Goal: Task Accomplishment & Management: Manage account settings

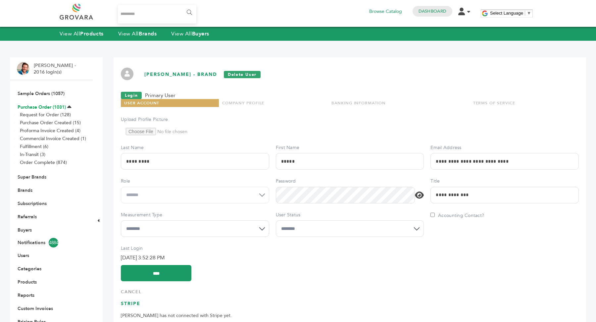
click at [35, 105] on link "Purchase Order (1031)" at bounding box center [42, 107] width 48 height 6
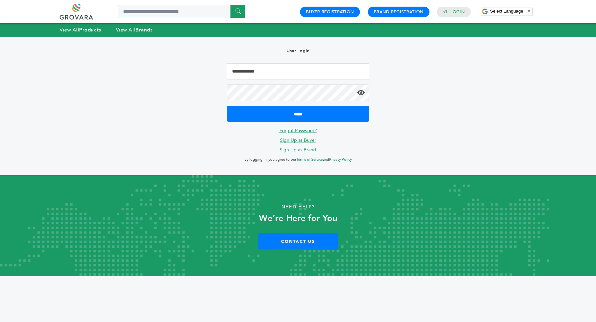
click at [283, 73] on input "Email Address" at bounding box center [298, 71] width 142 height 17
type input "**********"
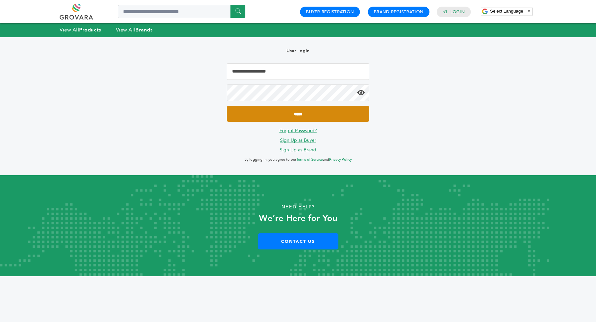
click at [302, 109] on input "*****" at bounding box center [298, 114] width 142 height 16
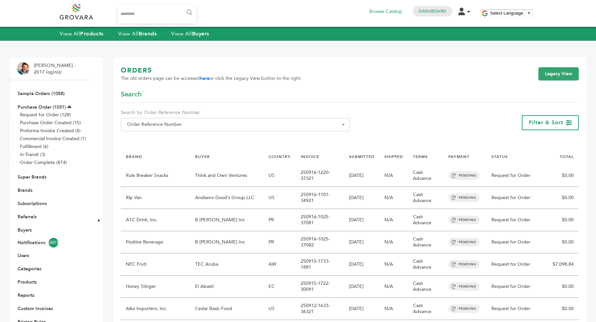
click at [178, 114] on label "Search by Order Reference Number" at bounding box center [235, 112] width 229 height 7
click at [121, 118] on select "**********" at bounding box center [121, 118] width 0 height 0
click at [177, 125] on span "Order Reference Number" at bounding box center [235, 124] width 222 height 9
click at [162, 139] on input "Search" at bounding box center [235, 136] width 226 height 8
type input "******"
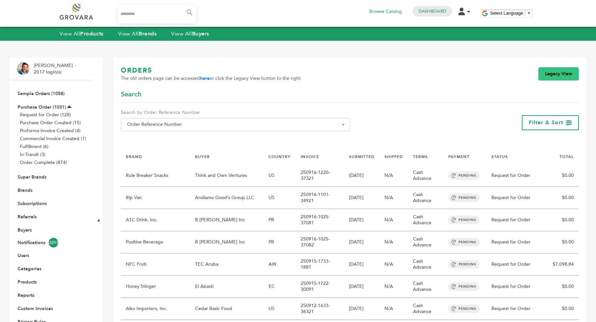
click at [553, 77] on link "Legacy View" at bounding box center [558, 73] width 40 height 13
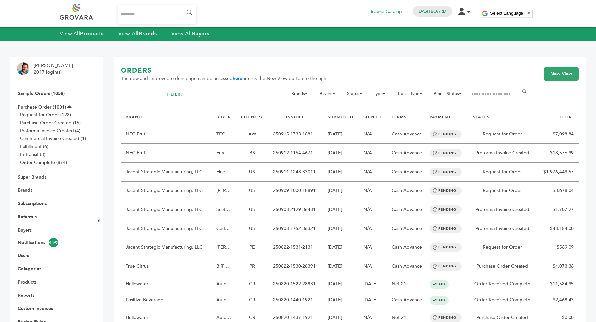
click at [184, 129] on td "NFC Fruti" at bounding box center [166, 134] width 90 height 19
click at [482, 91] on input "Filter by keywords" at bounding box center [496, 94] width 51 height 9
type input "******"
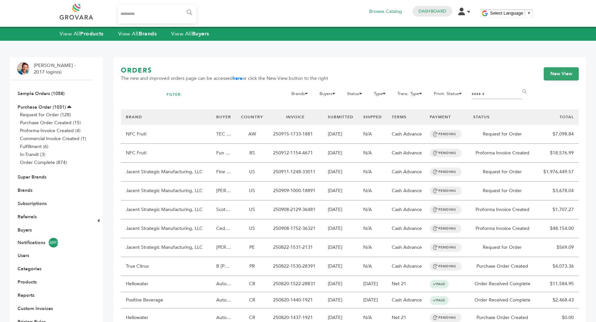
click at [518, 85] on input "******" at bounding box center [525, 91] width 15 height 13
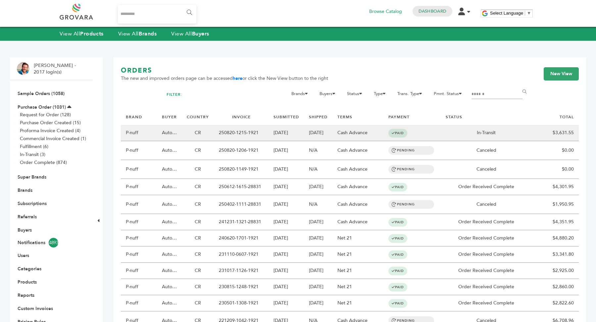
click at [237, 133] on td "250820-1215-1921" at bounding box center [241, 133] width 55 height 16
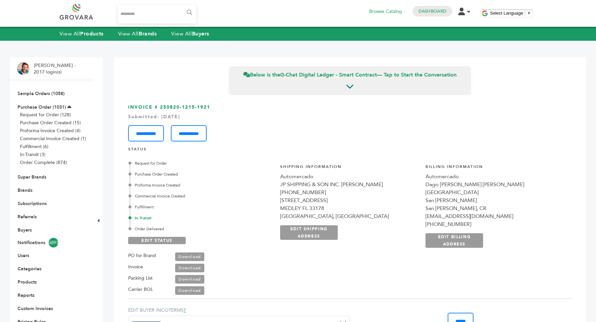
click at [191, 265] on link "Download" at bounding box center [189, 267] width 29 height 9
click at [232, 287] on div "Request for Order Purchase Order Created Proforma Invoice Created Commercial In…" at bounding box center [200, 225] width 145 height 140
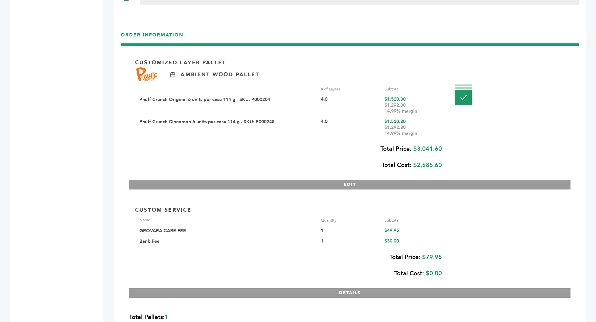
scroll to position [1161, 0]
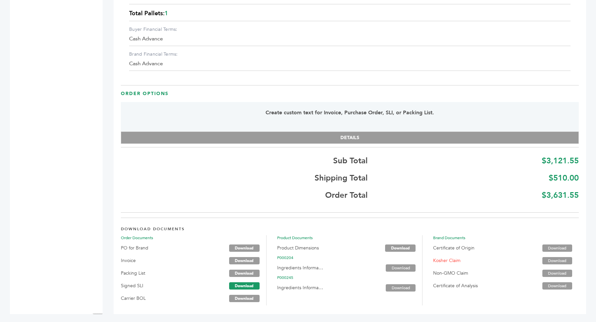
click at [242, 286] on link "Download" at bounding box center [244, 285] width 30 height 7
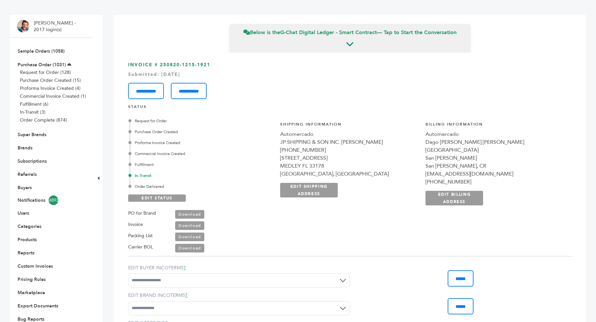
scroll to position [0, 0]
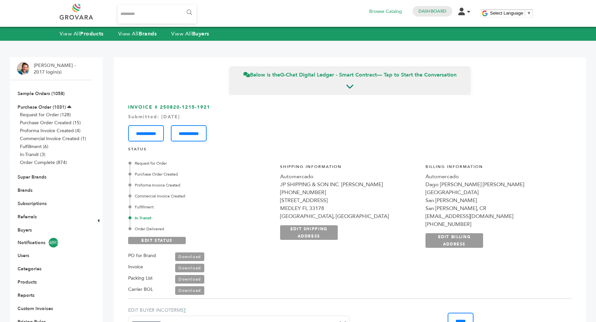
drag, startPoint x: 159, startPoint y: 108, endPoint x: 220, endPoint y: 111, distance: 61.6
click at [220, 111] on h3 "**********" at bounding box center [349, 122] width 443 height 37
copy h3 "250820-1215-1921"
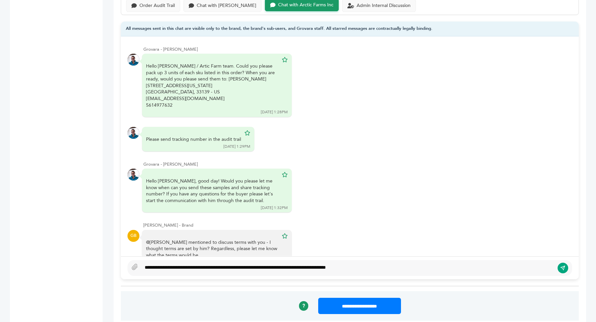
scroll to position [120, 0]
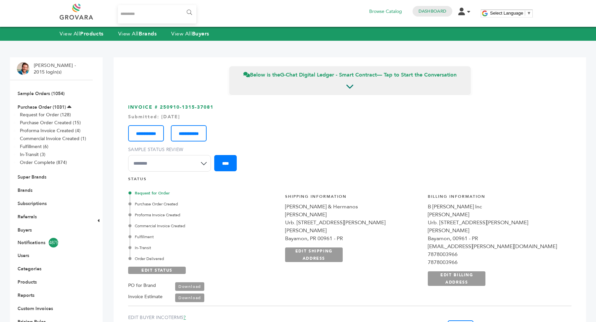
click at [43, 90] on li "Sample Orders (1054)" at bounding box center [51, 93] width 69 height 13
click at [43, 98] on li "Sample Orders (1054)" at bounding box center [51, 93] width 69 height 13
click at [49, 94] on link "Sample Orders (1054)" at bounding box center [41, 93] width 47 height 6
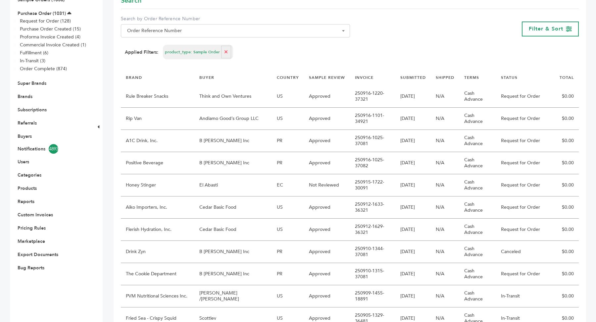
scroll to position [96, 0]
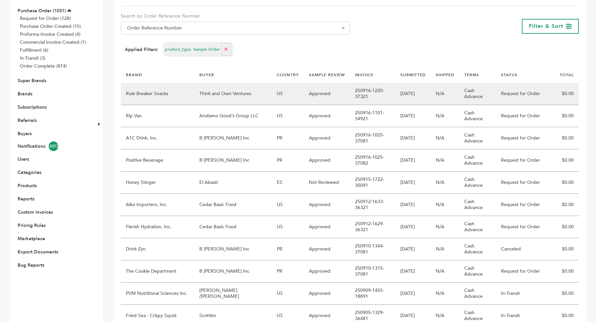
click at [432, 94] on td "N/A" at bounding box center [445, 94] width 28 height 22
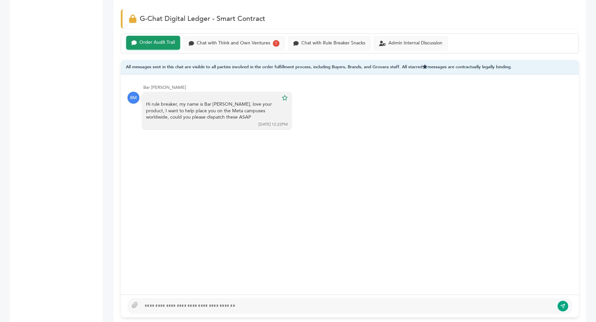
scroll to position [432, 0]
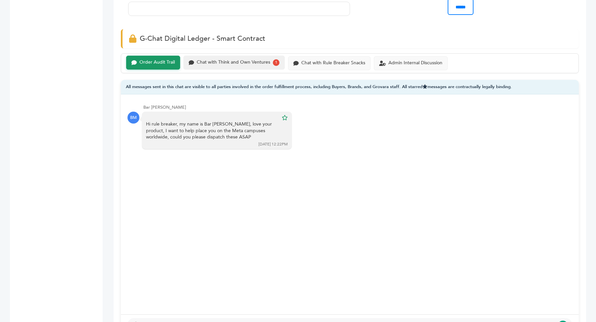
click at [244, 60] on div "Chat with Think and Own Ventures" at bounding box center [233, 63] width 73 height 6
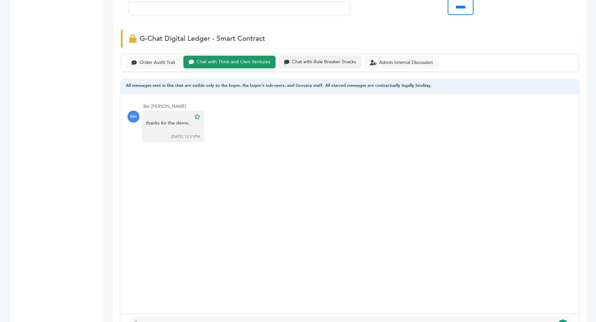
click at [303, 62] on div "Chat with Rule Breaker Snacks" at bounding box center [324, 62] width 64 height 6
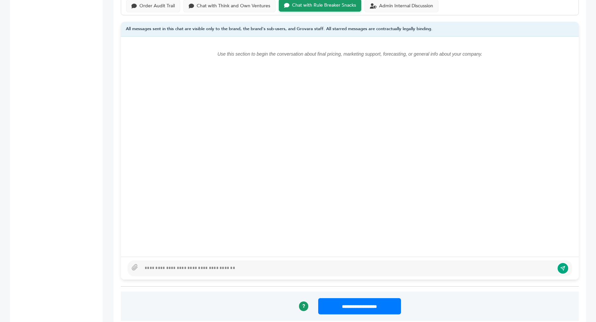
scroll to position [549, 0]
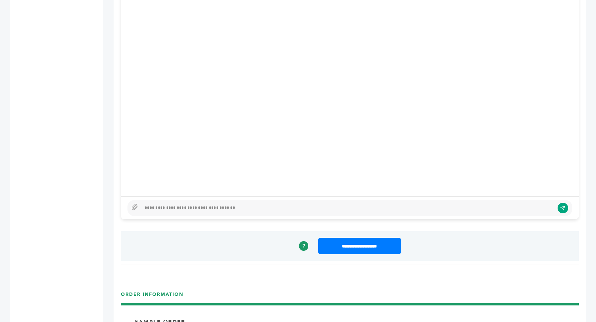
click at [198, 205] on div at bounding box center [347, 208] width 413 height 8
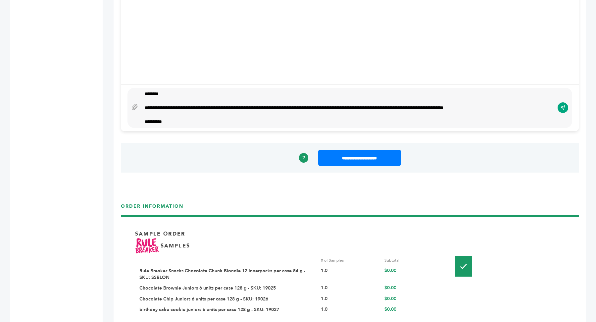
scroll to position [636, 0]
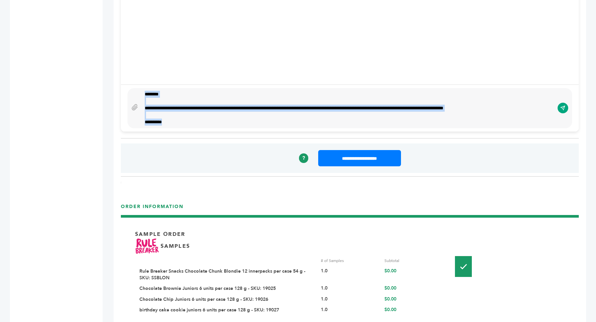
drag, startPoint x: 143, startPoint y: 92, endPoint x: 191, endPoint y: 130, distance: 61.2
click at [191, 130] on div "EXW "EXW (Ex-Works)" The seller delivers when it places the goods at the dispos…" at bounding box center [350, 263] width 458 height 1608
type textarea "****"
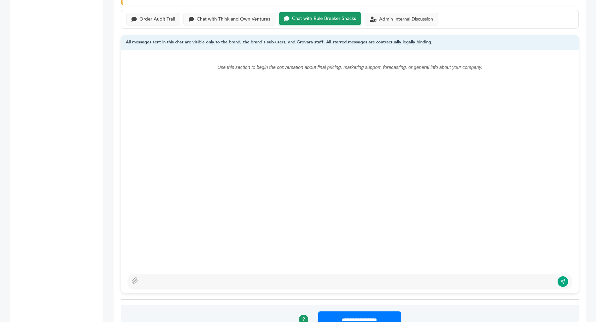
scroll to position [440, 0]
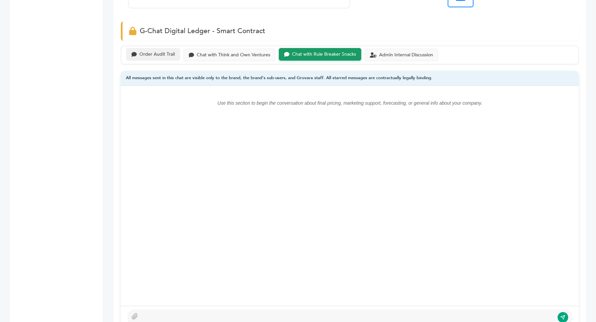
click at [146, 54] on div "Order Audit Trail" at bounding box center [156, 55] width 35 height 6
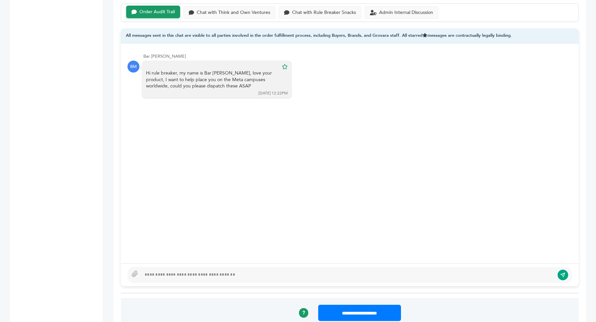
scroll to position [485, 0]
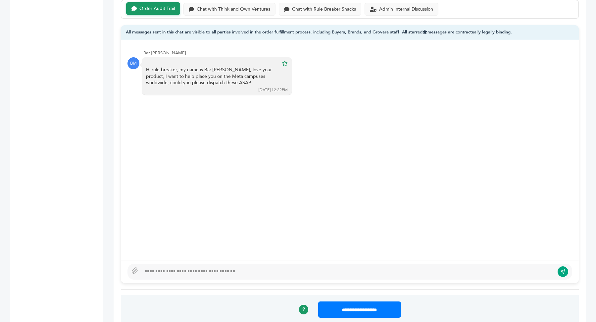
click at [163, 267] on div at bounding box center [347, 271] width 413 height 8
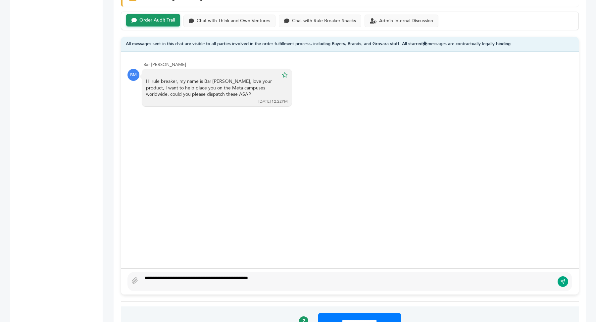
scroll to position [481, 0]
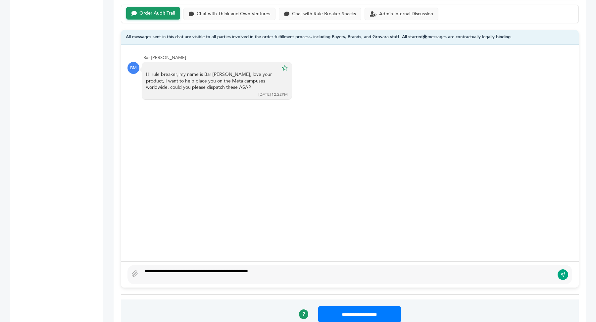
click at [159, 268] on div "**********" at bounding box center [347, 274] width 413 height 14
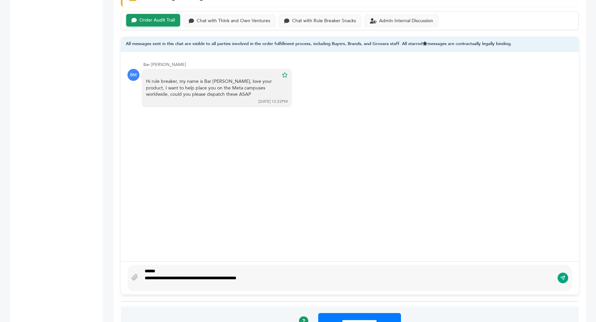
click at [280, 274] on div "**********" at bounding box center [348, 281] width 406 height 14
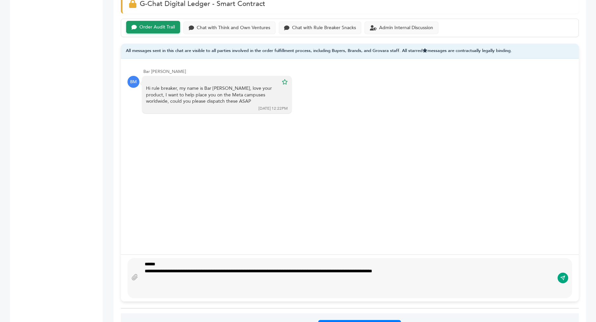
scroll to position [460, 0]
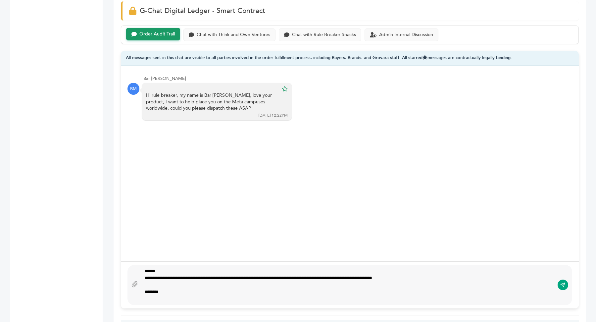
type textarea "**********"
click at [563, 282] on icon "submit" at bounding box center [562, 285] width 5 height 6
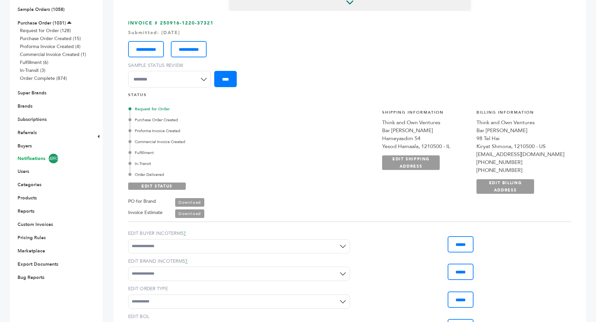
scroll to position [0, 0]
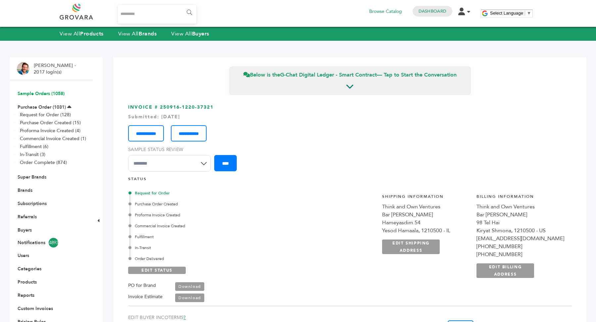
click at [54, 92] on link "Sample Orders (1058)" at bounding box center [41, 93] width 47 height 6
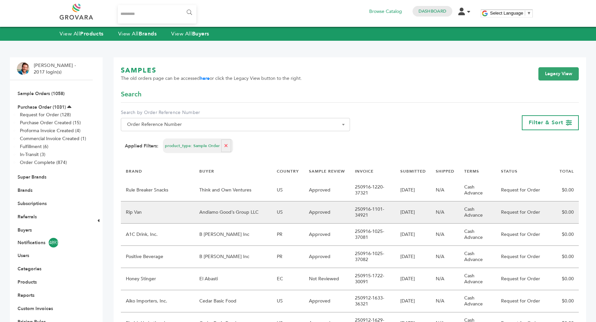
click at [395, 212] on td "09/16/2025" at bounding box center [412, 212] width 35 height 22
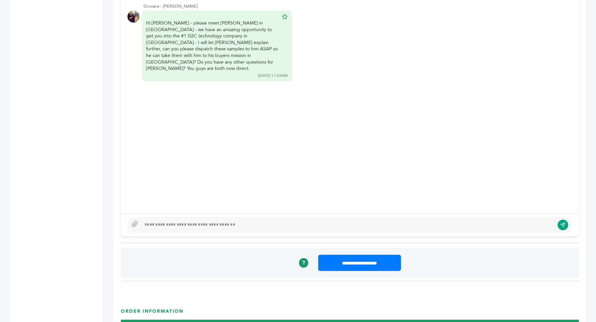
scroll to position [555, 0]
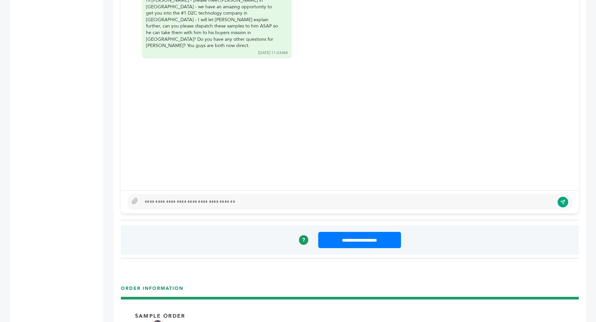
click at [219, 198] on div at bounding box center [347, 202] width 413 height 8
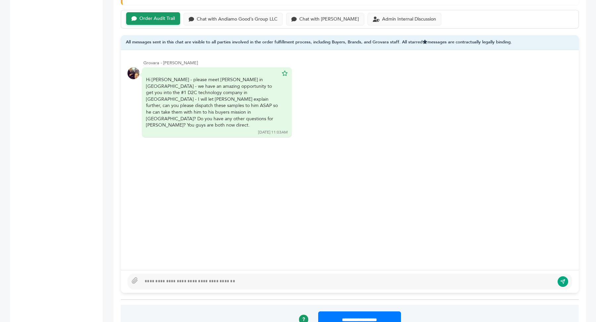
scroll to position [433, 0]
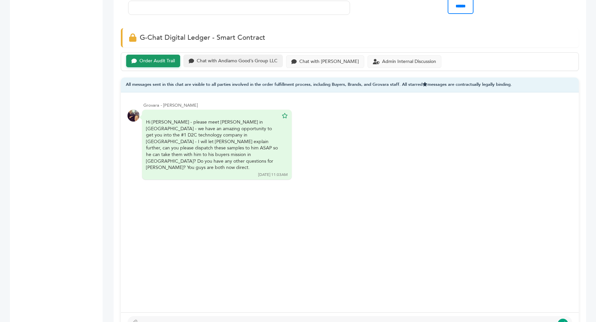
click at [233, 61] on div "Chat with Andiamo Good’s Group LLC" at bounding box center [237, 61] width 81 height 6
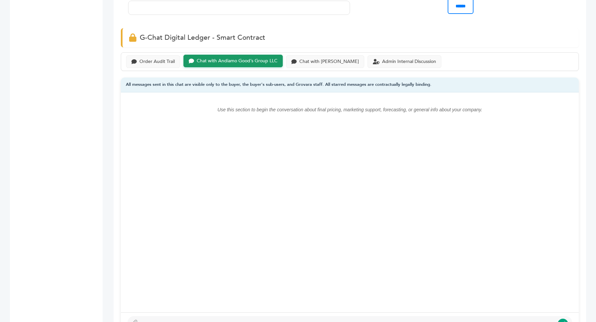
click at [315, 52] on div "Order Audit Trail Chat with Andiamo Good’s Group LLC Chat with Rip Van Admin In…" at bounding box center [350, 61] width 458 height 19
click at [311, 61] on div "Chat with Rip Van" at bounding box center [329, 61] width 60 height 6
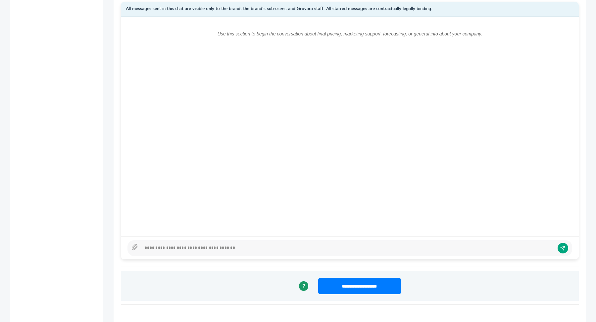
scroll to position [619, 0]
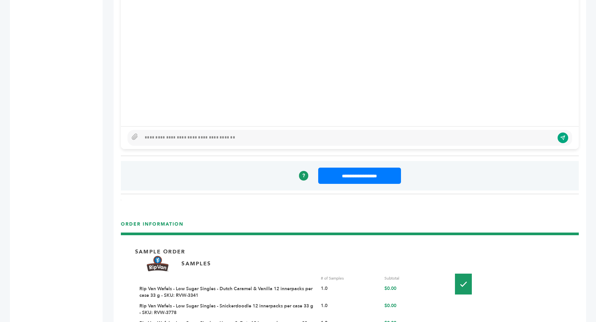
click at [210, 134] on div at bounding box center [347, 138] width 413 height 8
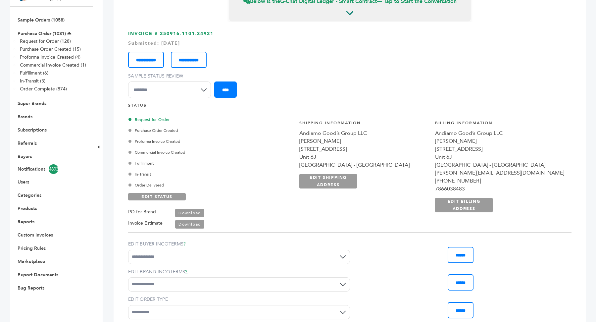
scroll to position [33, 0]
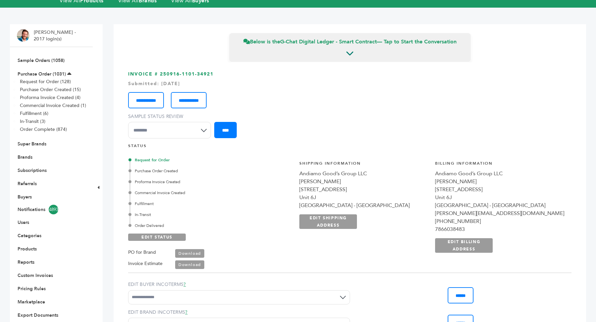
drag, startPoint x: 403, startPoint y: 172, endPoint x: 481, endPoint y: 206, distance: 84.8
click at [481, 206] on div "**********" at bounding box center [431, 210] width 279 height 116
copy div "Andiamo Good’s Group LLC Lucas Pereira 7501 East Treasure Drive Unit 6J North B…"
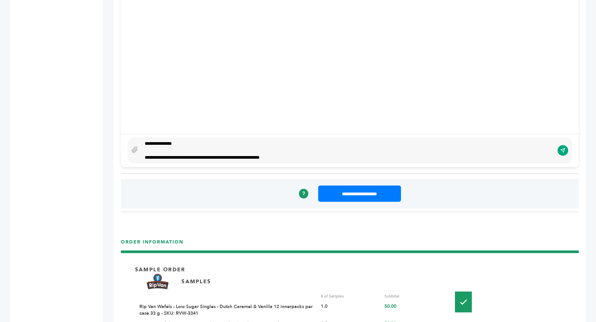
scroll to position [608, 0]
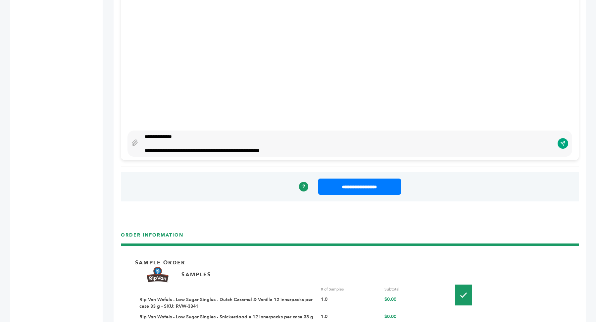
click at [318, 148] on div "**********" at bounding box center [348, 150] width 406 height 7
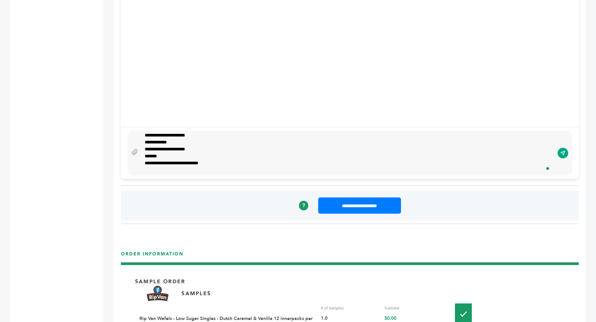
scroll to position [29, 0]
type textarea "**********"
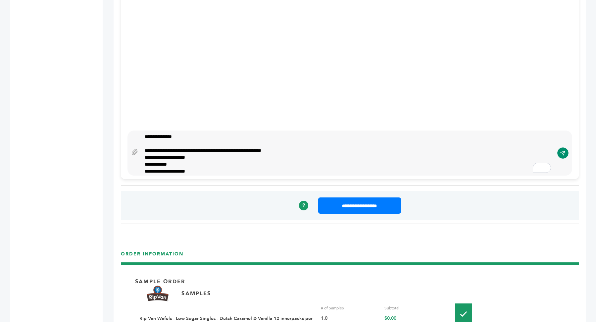
click at [562, 153] on icon "submit" at bounding box center [562, 153] width 5 height 6
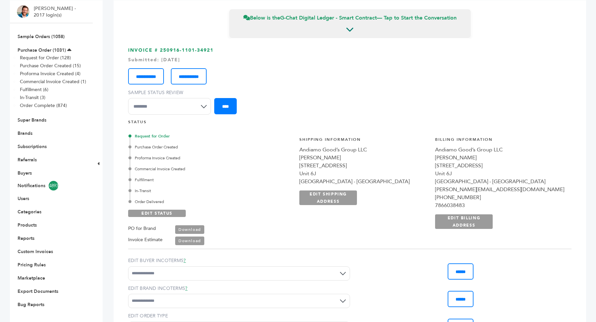
scroll to position [30, 0]
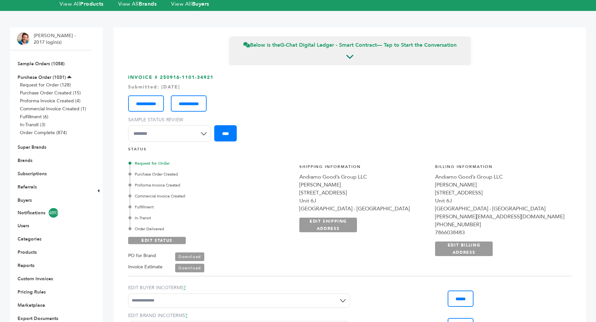
drag, startPoint x: 161, startPoint y: 76, endPoint x: 233, endPoint y: 75, distance: 72.2
click at [233, 75] on h3 "**********" at bounding box center [349, 110] width 443 height 72
copy h3 "250916-1101-34921"
drag, startPoint x: 401, startPoint y: 175, endPoint x: 479, endPoint y: 208, distance: 84.6
click at [479, 208] on div "**********" at bounding box center [431, 213] width 279 height 116
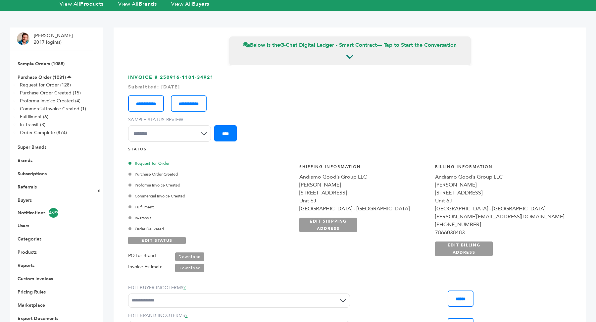
copy div "Andiamo Good’s Group LLC Lucas Pereira 7501 East Treasure Drive Unit 6J North B…"
click at [46, 62] on link "Sample Orders (1058)" at bounding box center [41, 64] width 47 height 6
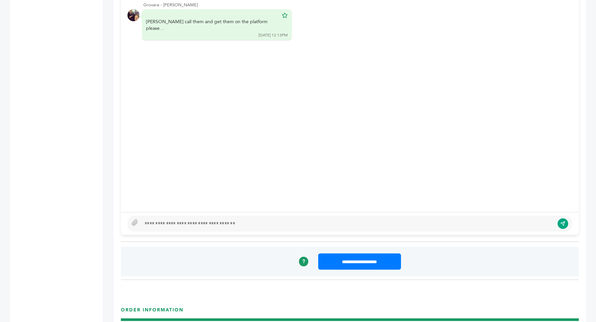
scroll to position [340, 0]
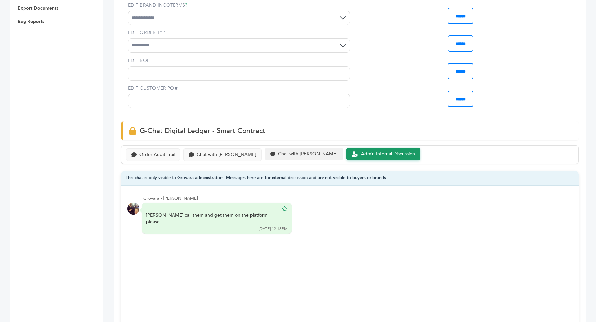
click at [278, 152] on div "Chat with [PERSON_NAME]" at bounding box center [308, 154] width 60 height 6
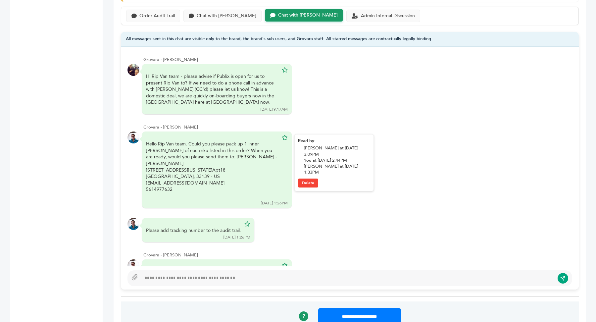
scroll to position [43, 0]
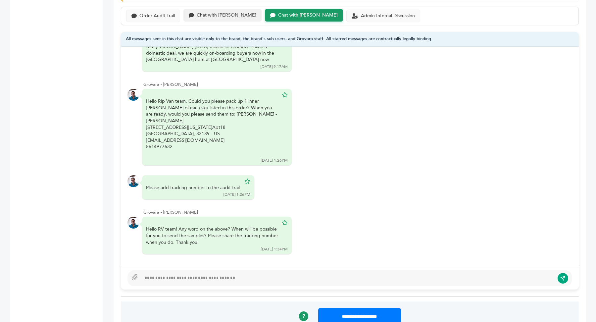
click at [218, 16] on div "Chat with Scottlev" at bounding box center [227, 16] width 60 height 6
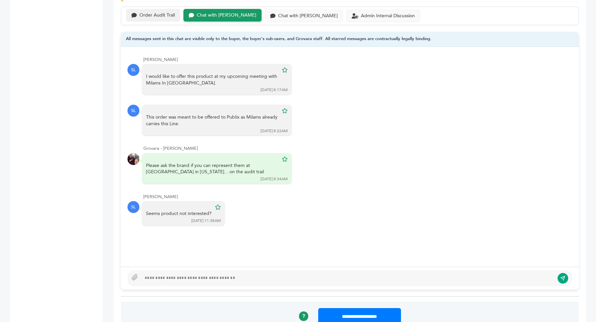
click at [142, 13] on div "Order Audit Trail" at bounding box center [156, 16] width 35 height 6
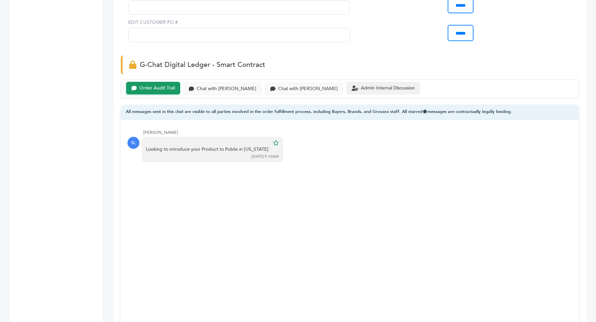
scroll to position [395, 0]
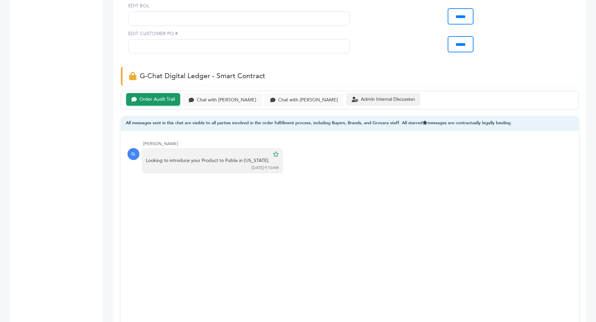
click at [356, 102] on div "Admin Internal Discussion" at bounding box center [383, 99] width 74 height 13
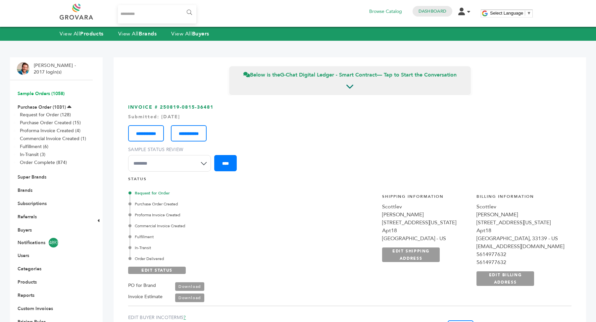
click at [37, 96] on link "Sample Orders (1058)" at bounding box center [41, 93] width 47 height 6
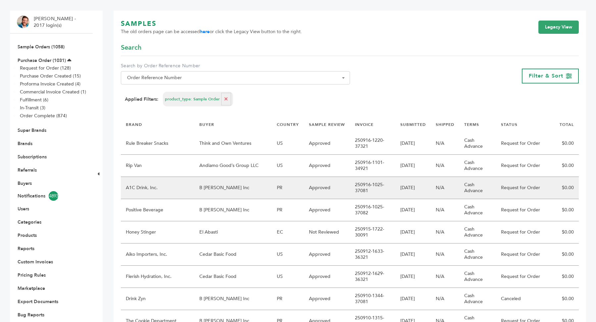
scroll to position [58, 0]
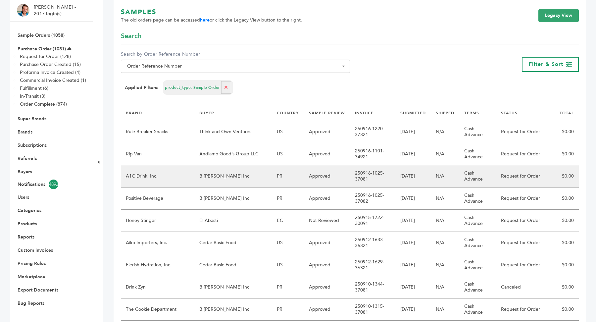
click at [251, 179] on td "B [PERSON_NAME] Inc" at bounding box center [232, 176] width 77 height 22
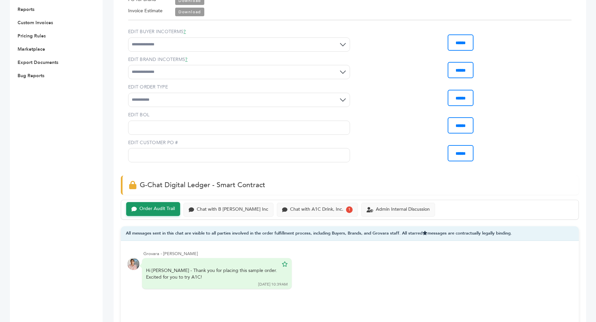
scroll to position [435, 0]
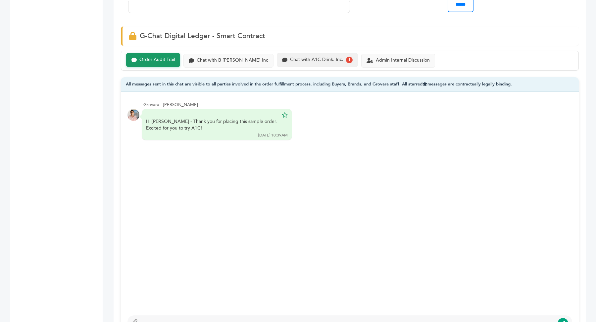
click at [306, 60] on div "Chat with A1C Drink, Inc." at bounding box center [316, 60] width 53 height 6
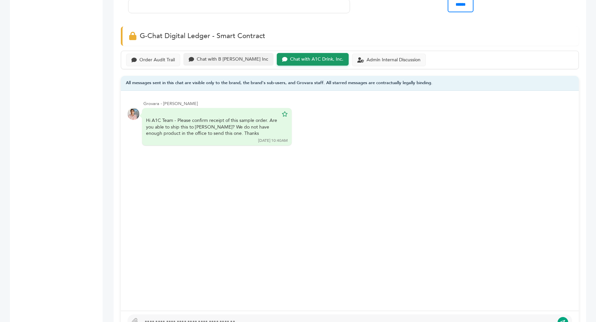
click at [222, 57] on div "Chat with B [PERSON_NAME] Inc" at bounding box center [232, 60] width 71 height 6
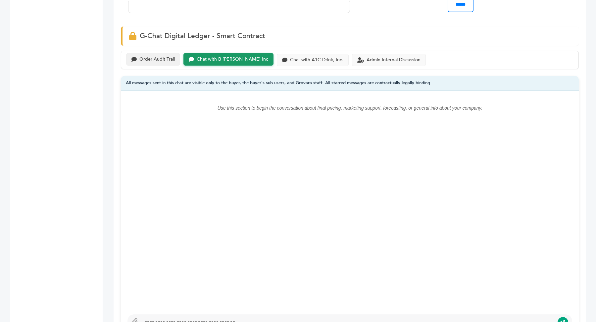
click at [159, 57] on div "Order Audit Trail" at bounding box center [156, 60] width 35 height 6
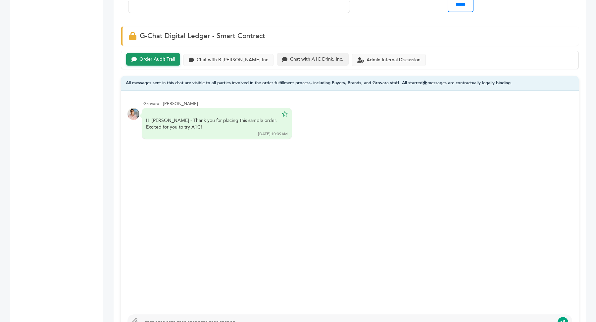
click at [309, 57] on div "Chat with A1C Drink, Inc." at bounding box center [316, 60] width 53 height 6
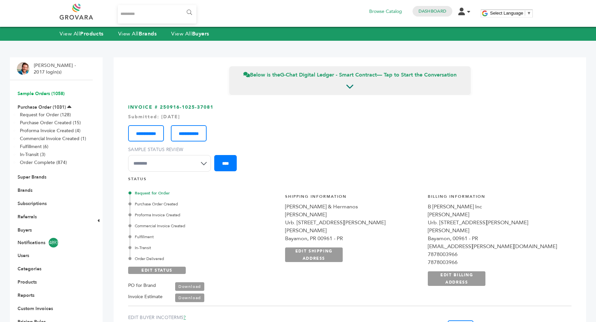
click at [43, 92] on link "Sample Orders (1058)" at bounding box center [41, 93] width 47 height 6
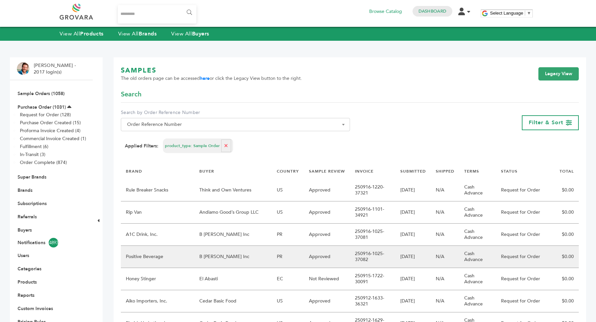
click at [228, 257] on td "B [PERSON_NAME] Inc" at bounding box center [232, 257] width 77 height 22
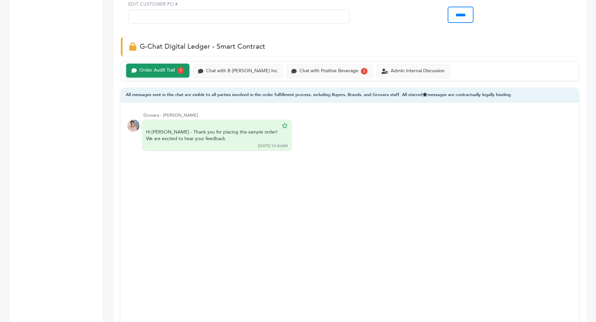
scroll to position [422, 0]
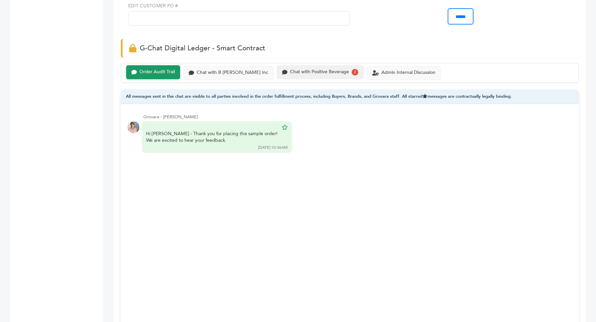
click at [316, 73] on div "Chat with Positive Beverage 2" at bounding box center [320, 72] width 76 height 7
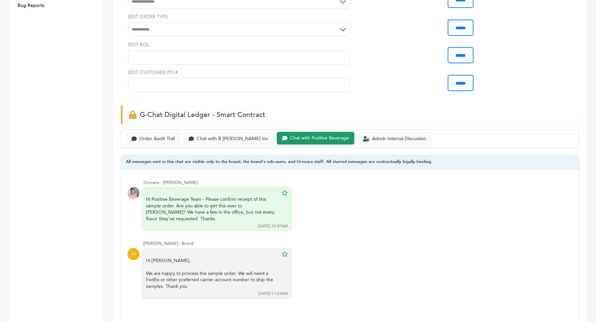
scroll to position [558, 0]
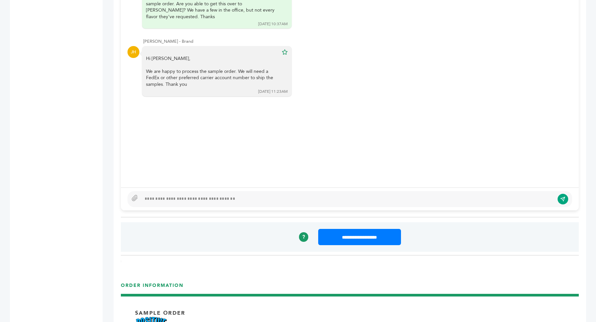
click at [220, 195] on div at bounding box center [347, 199] width 413 height 8
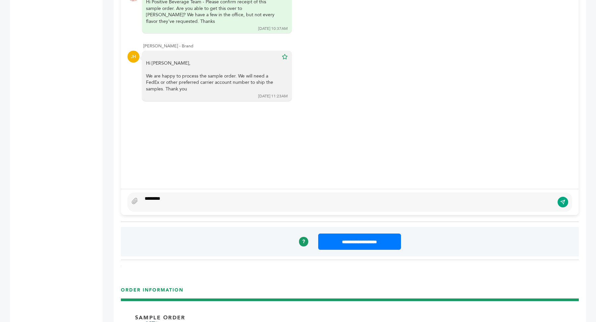
scroll to position [546, 0]
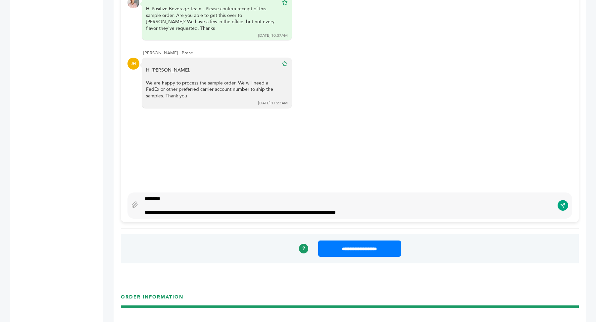
click at [358, 209] on div "**********" at bounding box center [348, 212] width 406 height 7
drag, startPoint x: 307, startPoint y: 211, endPoint x: 315, endPoint y: 234, distance: 24.2
click at [307, 211] on div "**********" at bounding box center [348, 212] width 406 height 7
click at [393, 211] on div "**********" at bounding box center [348, 212] width 406 height 7
click at [313, 211] on div "**********" at bounding box center [348, 212] width 406 height 7
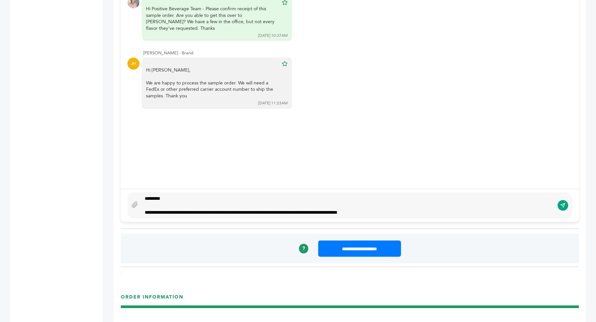
click at [390, 211] on div "**********" at bounding box center [348, 212] width 406 height 7
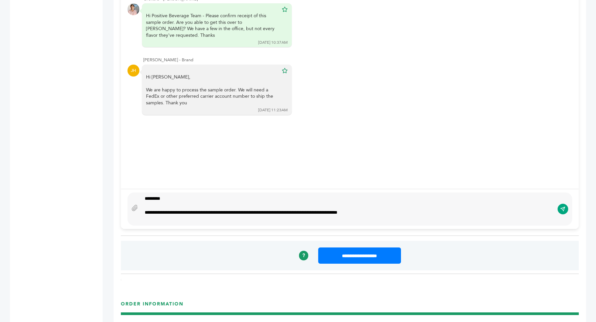
scroll to position [532, 0]
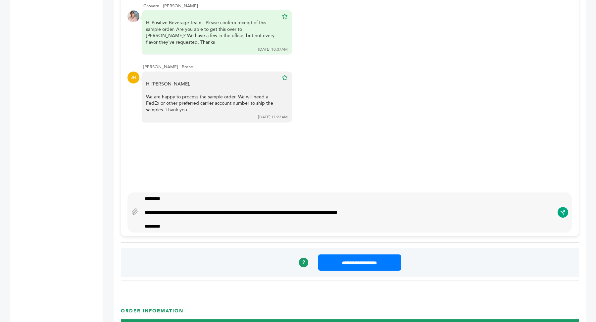
type textarea "**********"
click at [566, 212] on button "submit" at bounding box center [562, 212] width 11 height 11
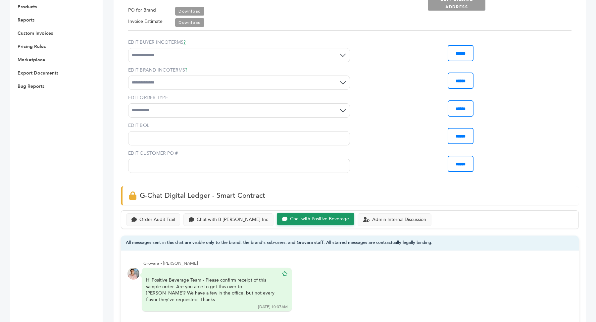
scroll to position [0, 0]
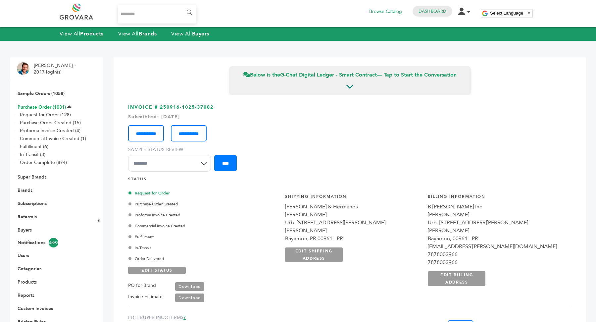
click at [44, 109] on link "Purchase Order (1031)" at bounding box center [42, 107] width 48 height 6
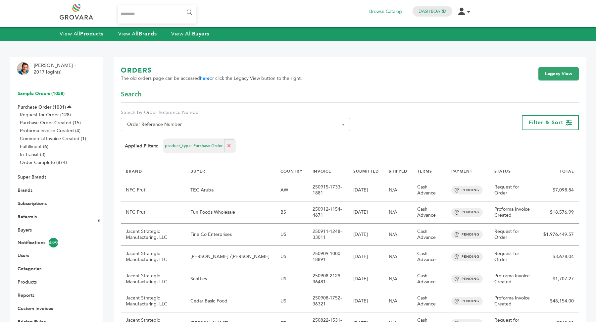
click at [42, 94] on link "Sample Orders (1058)" at bounding box center [41, 93] width 47 height 6
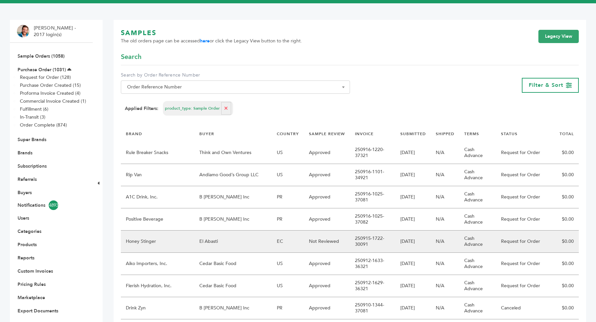
scroll to position [50, 0]
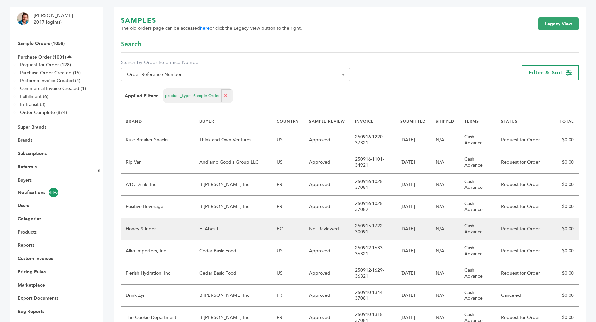
click at [229, 228] on td "El Abasti" at bounding box center [232, 229] width 77 height 22
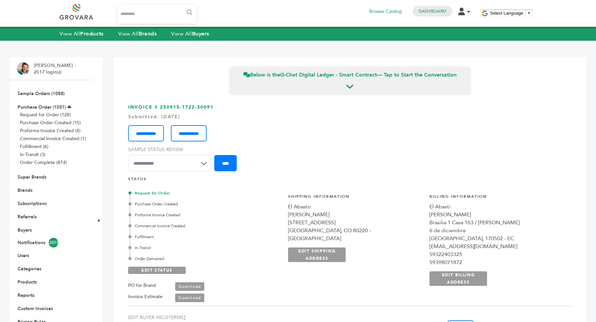
drag, startPoint x: 395, startPoint y: 206, endPoint x: 464, endPoint y: 232, distance: 73.1
click at [464, 232] on div "**********" at bounding box center [426, 243] width 291 height 116
copy div "El Abasto Nicolas Cabrera 4109 East 10th Avenue apt 537 Denver, CO 80220 - US"
click at [414, 139] on div "**********" at bounding box center [349, 130] width 443 height 21
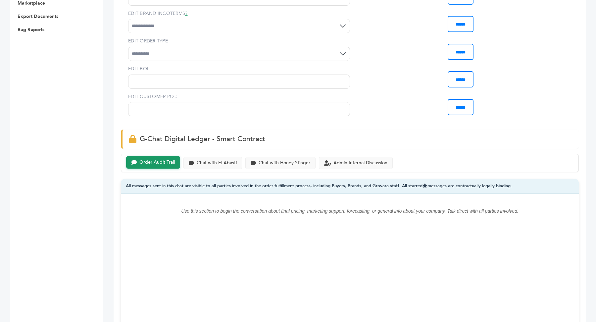
scroll to position [450, 0]
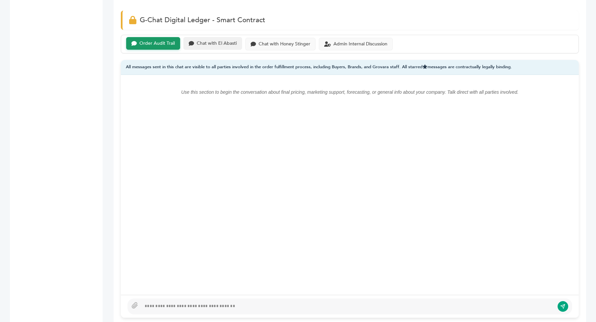
click at [209, 44] on div "Chat with El Abasti" at bounding box center [217, 44] width 40 height 6
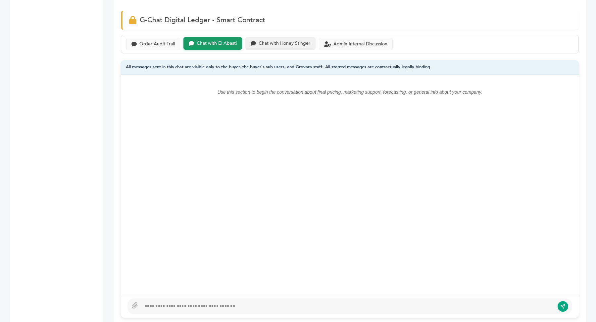
click at [259, 44] on div "Chat with Honey Stinger" at bounding box center [285, 44] width 52 height 6
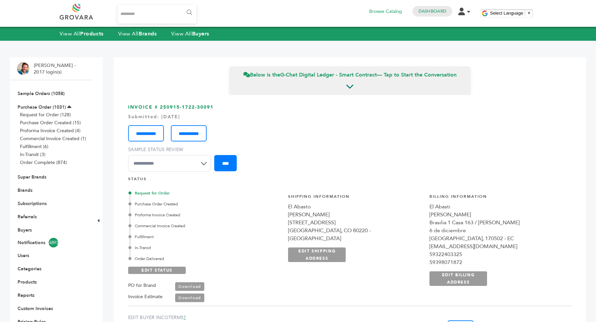
drag, startPoint x: 159, startPoint y: 107, endPoint x: 223, endPoint y: 107, distance: 63.9
click at [223, 107] on h3 "**********" at bounding box center [349, 140] width 443 height 72
copy h3 "250915-1722-30091"
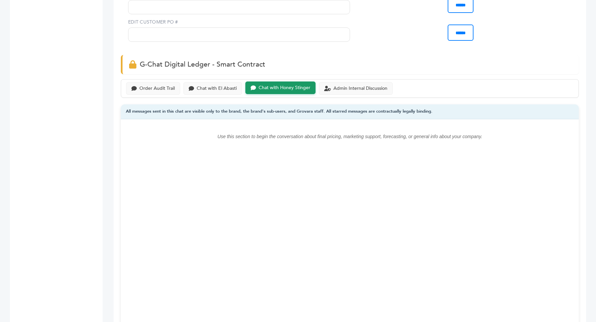
scroll to position [396, 0]
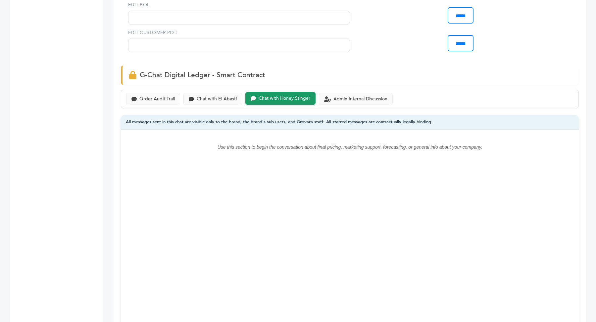
click at [144, 90] on div "Order Audit Trail Chat with El Abasti Chat with Honey Stinger Admin Internal Di…" at bounding box center [350, 99] width 458 height 19
click at [144, 96] on div "Order Audit Trail" at bounding box center [156, 99] width 35 height 6
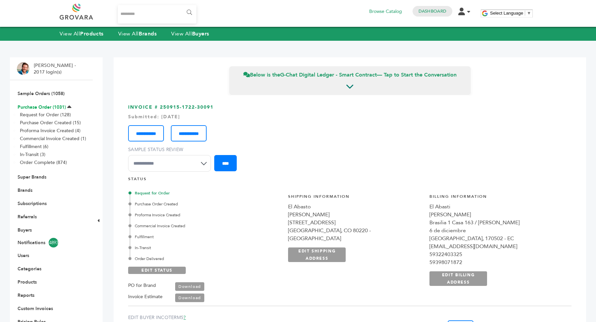
click at [53, 108] on link "Purchase Order (1031)" at bounding box center [42, 107] width 48 height 6
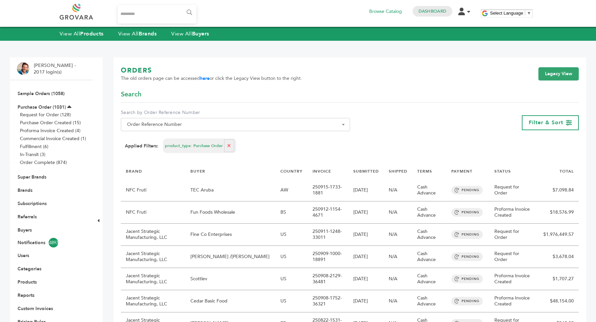
click at [44, 88] on li "Sample Orders (1058)" at bounding box center [51, 93] width 69 height 13
click at [44, 93] on link "Sample Orders (1058)" at bounding box center [41, 93] width 47 height 6
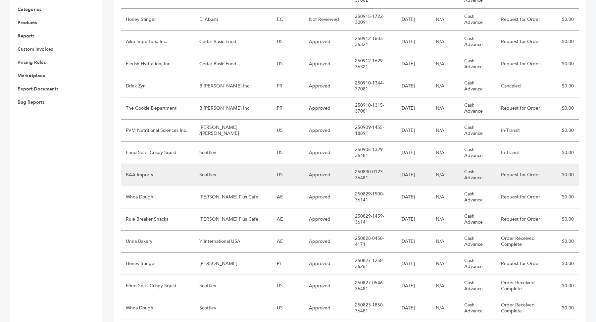
scroll to position [260, 0]
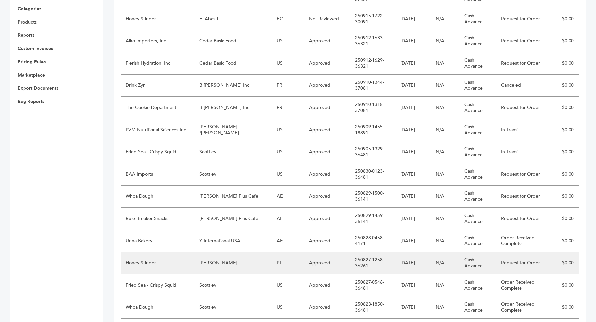
click at [226, 261] on td "Marcio Galeno de Sousa" at bounding box center [232, 263] width 77 height 22
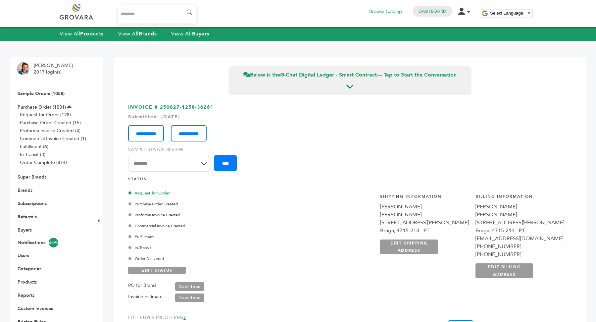
drag, startPoint x: 160, startPoint y: 107, endPoint x: 222, endPoint y: 107, distance: 62.2
click at [222, 107] on h3 "**********" at bounding box center [349, 140] width 443 height 72
copy h3 "250827-1258-36261"
click at [26, 190] on link "Brands" at bounding box center [25, 190] width 15 height 6
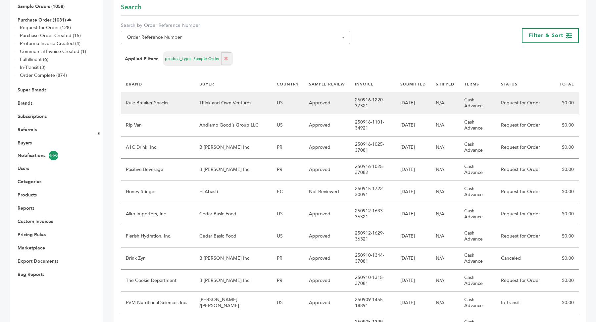
scroll to position [91, 0]
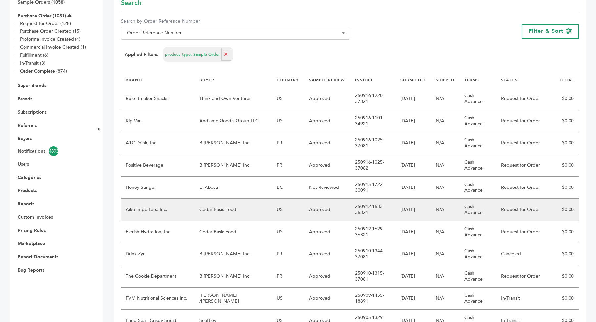
click at [477, 210] on td "Cash Advance" at bounding box center [477, 210] width 37 height 22
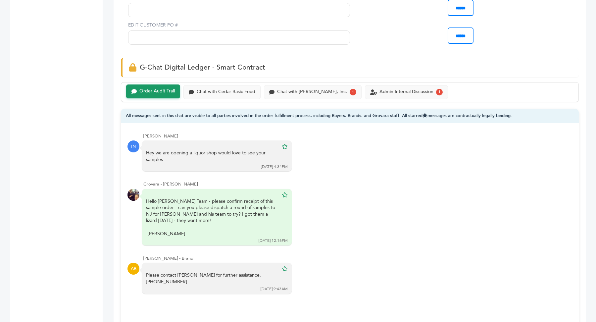
scroll to position [406, 0]
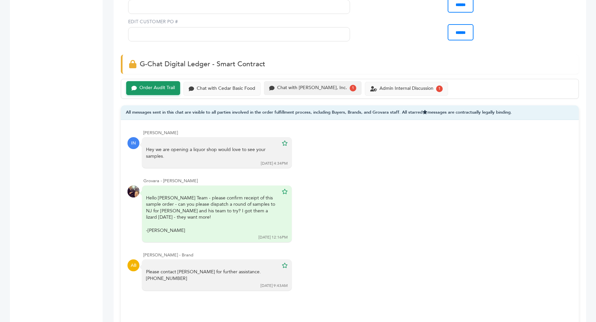
click at [334, 85] on div "Chat with Aiko Importers, Inc." at bounding box center [312, 88] width 70 height 6
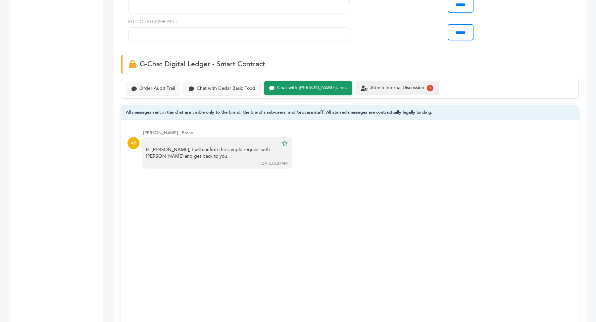
click at [387, 85] on div "Admin Internal Discussion" at bounding box center [397, 88] width 54 height 6
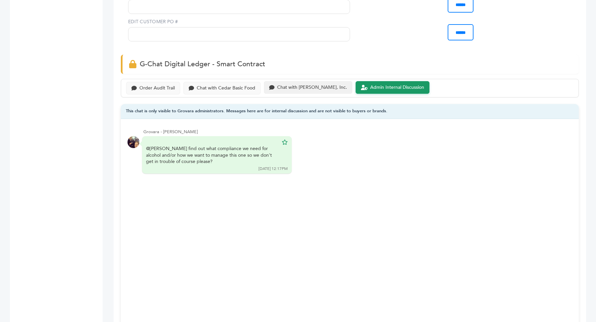
click at [331, 81] on div "Chat with Aiko Importers, Inc." at bounding box center [308, 87] width 88 height 13
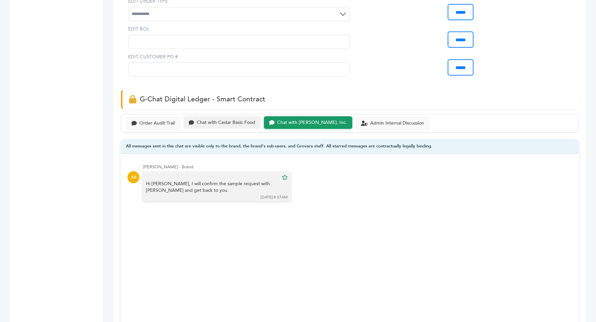
scroll to position [398, 0]
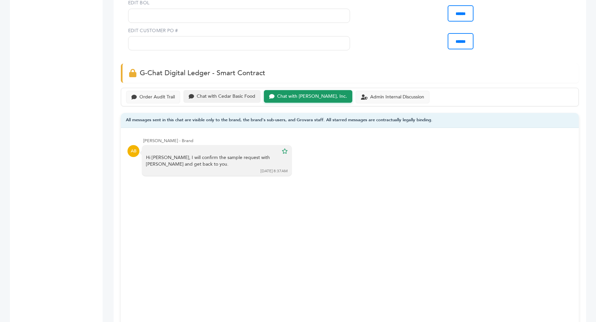
click at [221, 95] on div "Chat with Cedar Basic Food" at bounding box center [226, 97] width 59 height 6
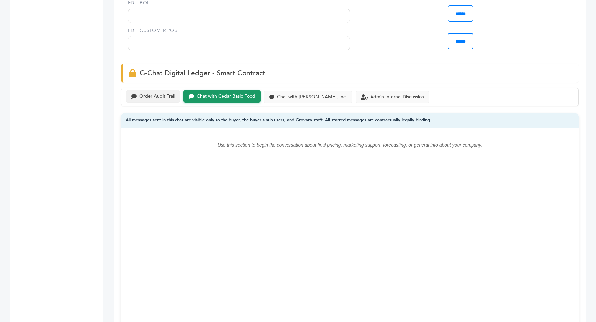
click at [170, 94] on div "Order Audit Trail" at bounding box center [156, 97] width 35 height 6
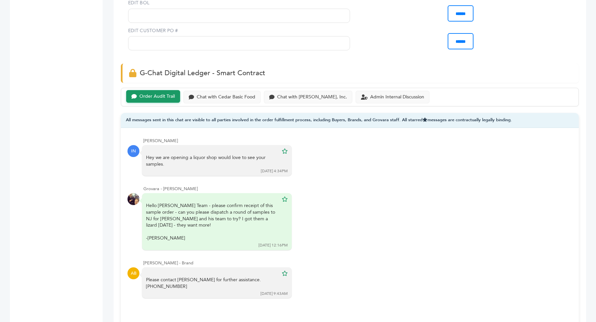
click at [288, 102] on div "Order Audit Trail Chat with Cedar Basic Food Chat with Aiko Importers, Inc. Adm…" at bounding box center [350, 97] width 458 height 19
click at [287, 90] on div "Chat with Aiko Importers, Inc." at bounding box center [308, 96] width 88 height 13
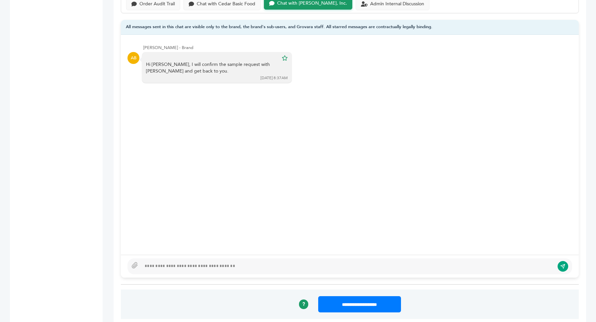
scroll to position [510, 0]
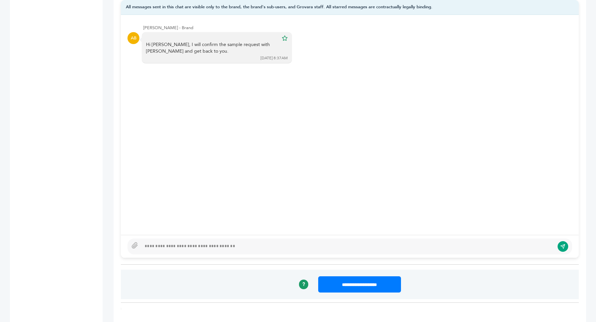
click at [192, 244] on div at bounding box center [347, 246] width 413 height 8
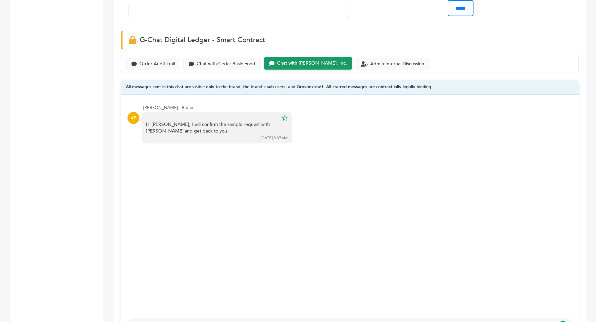
scroll to position [388, 0]
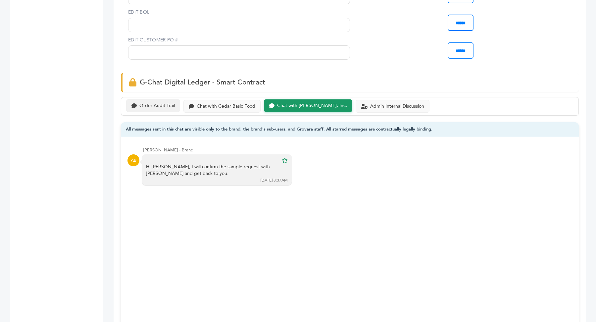
click at [143, 105] on div "Order Audit Trail" at bounding box center [156, 106] width 35 height 6
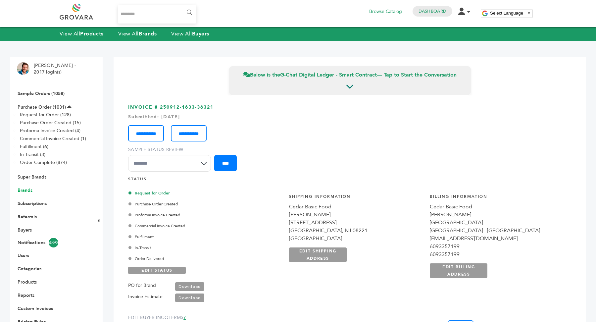
click at [25, 191] on link "Brands" at bounding box center [25, 190] width 15 height 6
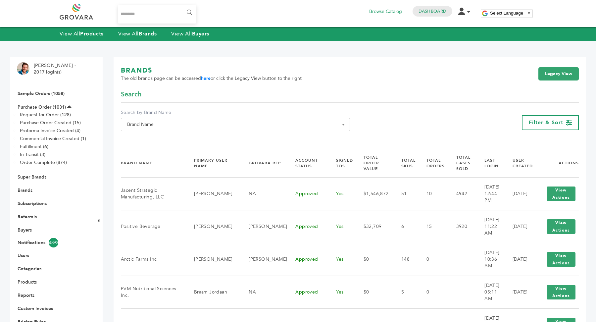
click at [164, 125] on span "Brand Name" at bounding box center [235, 124] width 222 height 9
click at [164, 138] on input "Search" at bounding box center [235, 136] width 226 height 8
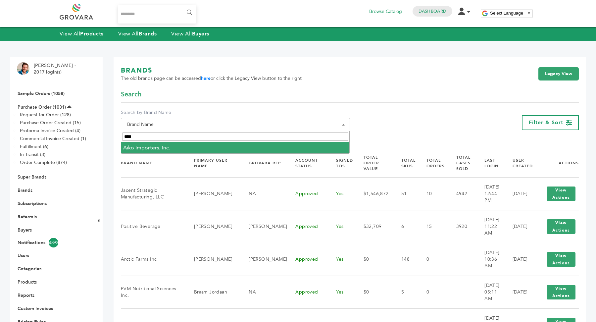
type input "****"
select select "**********"
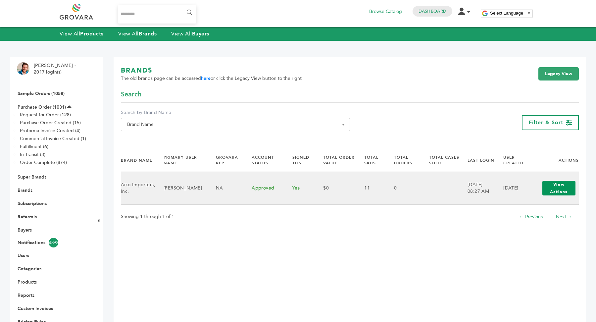
click at [553, 188] on button "View Actions" at bounding box center [558, 188] width 33 height 15
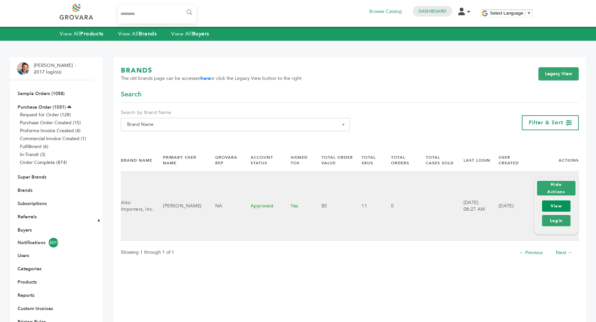
click at [558, 206] on link "View" at bounding box center [556, 205] width 28 height 11
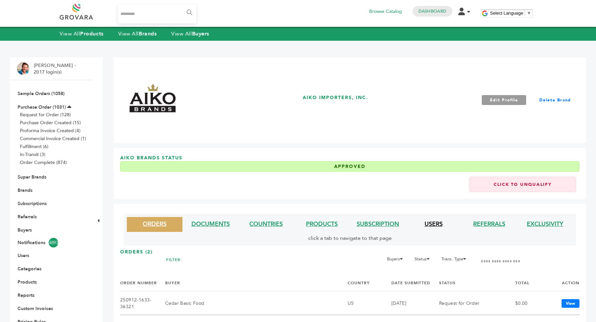
click at [438, 222] on link "USERS" at bounding box center [433, 224] width 18 height 8
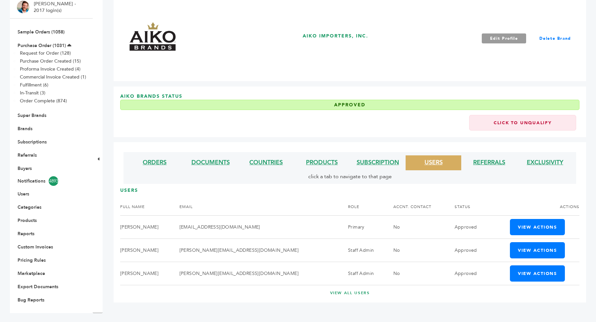
scroll to position [62, 0]
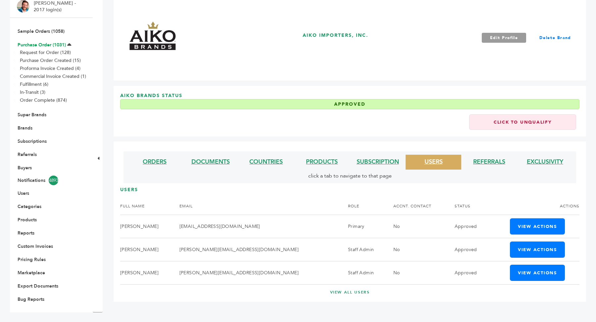
click at [44, 44] on link "Purchase Order (1031)" at bounding box center [42, 45] width 48 height 6
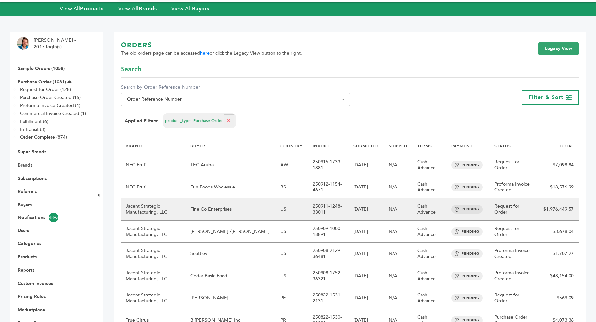
scroll to position [25, 0]
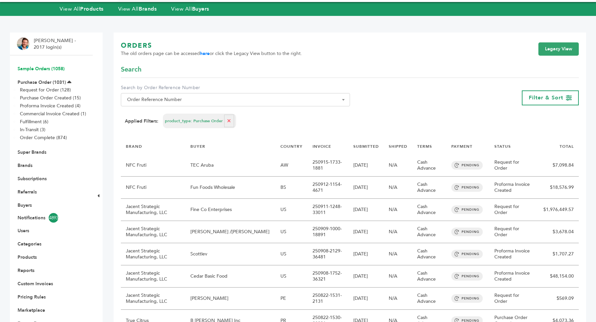
click at [45, 69] on link "Sample Orders (1058)" at bounding box center [41, 69] width 47 height 6
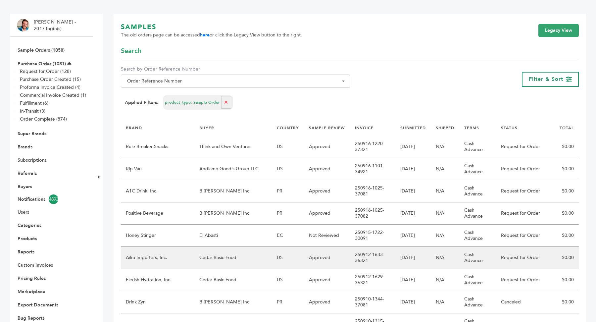
scroll to position [60, 0]
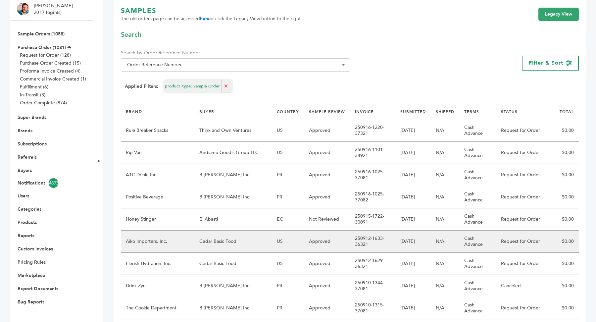
click at [258, 241] on td "Cedar Basic Food" at bounding box center [232, 241] width 77 height 22
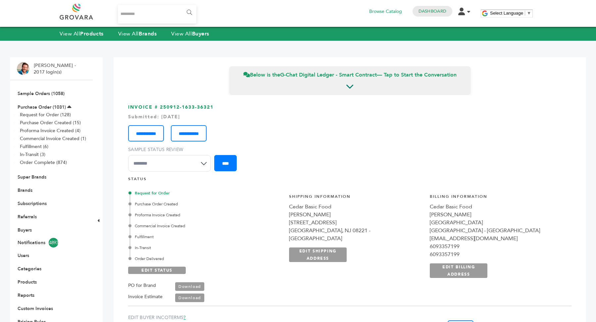
click at [194, 285] on link "Download" at bounding box center [189, 286] width 29 height 9
drag, startPoint x: 414, startPoint y: 207, endPoint x: 473, endPoint y: 228, distance: 62.1
click at [423, 228] on div "**********" at bounding box center [356, 236] width 134 height 84
copy div "Cedar Basic Food Issa Nammour 615 Oakcrest Ave. Linwood, NJ 08221 - US"
click at [47, 90] on link "Sample Orders (1058)" at bounding box center [41, 93] width 47 height 6
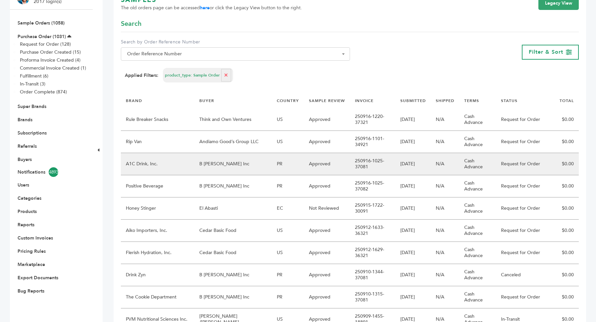
scroll to position [73, 0]
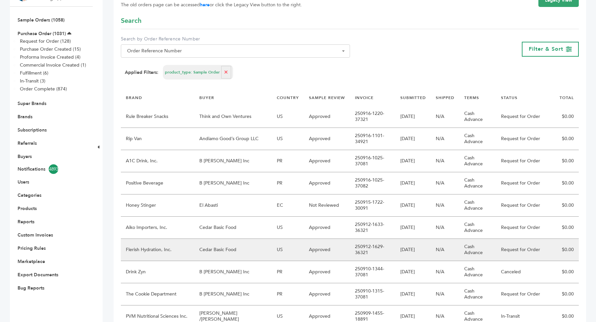
click at [318, 245] on td "Approved" at bounding box center [327, 250] width 46 height 22
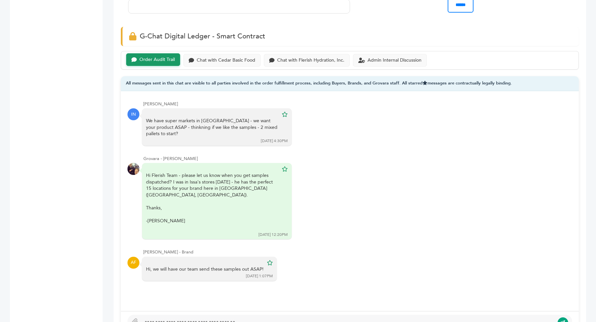
scroll to position [435, 0]
click at [211, 60] on div "Chat with Cedar Basic Food" at bounding box center [221, 58] width 77 height 13
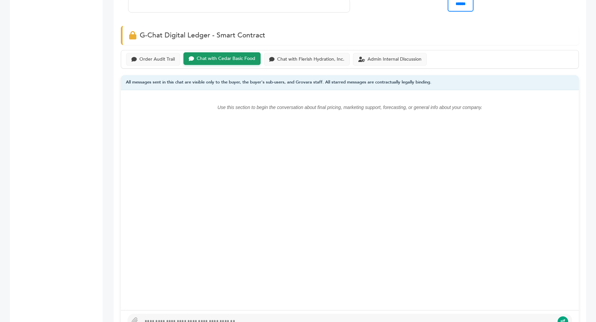
click at [305, 64] on div "Order Audit Trail Chat with Cedar Basic Food Chat with Flerish Hydration, Inc. …" at bounding box center [350, 59] width 458 height 19
click at [305, 59] on div "Chat with Flerish Hydration, Inc." at bounding box center [310, 59] width 67 height 6
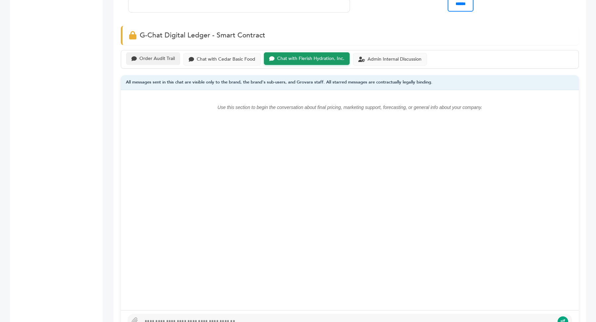
click at [163, 61] on div "Order Audit Trail" at bounding box center [153, 58] width 54 height 13
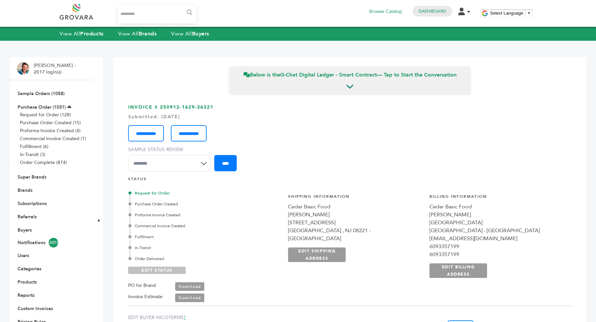
click at [160, 270] on link "EDIT STATUS" at bounding box center [157, 269] width 58 height 7
click at [144, 236] on div "Fulfillment" at bounding box center [205, 237] width 151 height 6
click at [152, 272] on link "SAVE STATUS" at bounding box center [157, 269] width 58 height 7
click at [47, 92] on link "Sample Orders (1058)" at bounding box center [41, 93] width 47 height 6
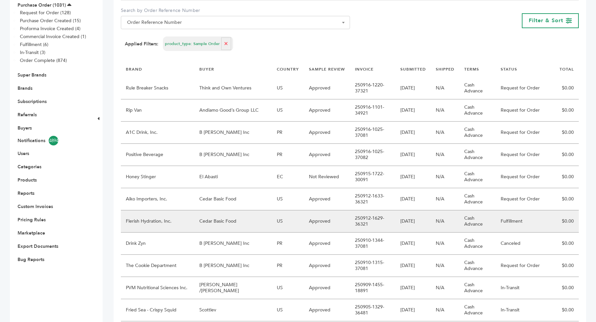
scroll to position [106, 0]
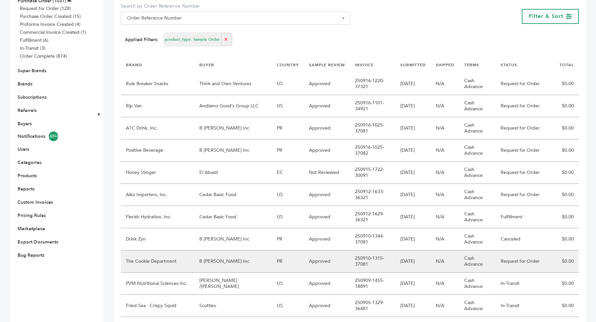
click at [273, 260] on td "PR" at bounding box center [288, 261] width 32 height 22
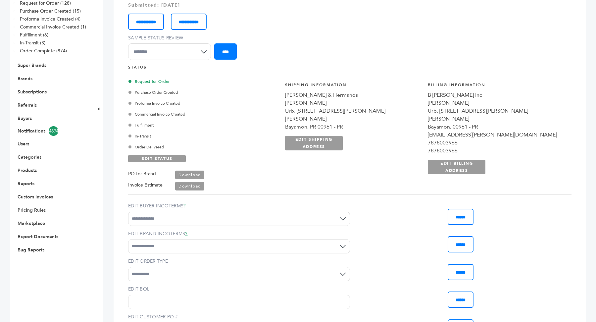
scroll to position [31, 0]
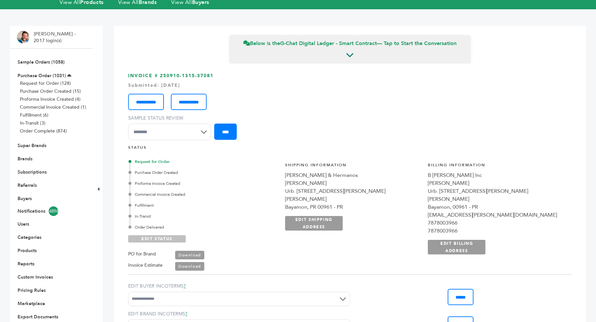
click at [165, 241] on link "EDIT STATUS" at bounding box center [157, 238] width 58 height 7
click at [146, 205] on div "Fulfillment" at bounding box center [204, 205] width 148 height 6
click at [167, 238] on link "SAVE STATUS" at bounding box center [157, 238] width 58 height 7
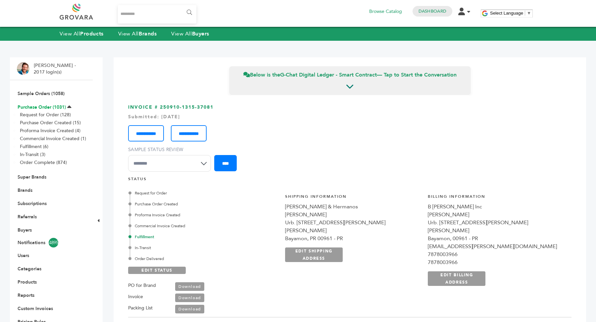
click at [41, 108] on link "Purchase Order (1031)" at bounding box center [42, 107] width 48 height 6
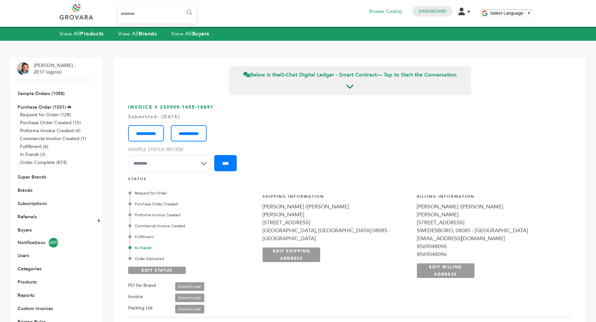
scroll to position [120, 0]
click at [159, 275] on div "PO for Brand Download Invoice Download Packing List Download" at bounding box center [169, 294] width 83 height 40
click at [162, 269] on link "EDIT STATUS" at bounding box center [157, 269] width 58 height 7
click at [155, 259] on div "Order Delivered" at bounding box center [192, 259] width 125 height 6
click at [160, 270] on link "SAVE STATUS" at bounding box center [157, 269] width 58 height 7
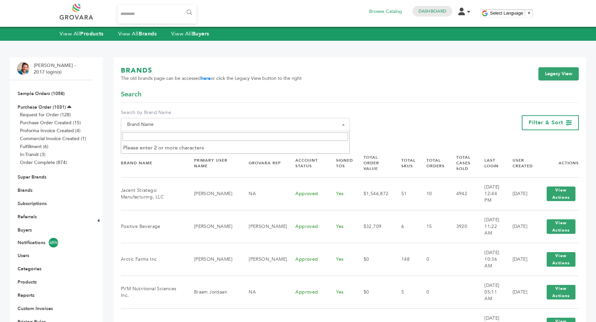
click at [195, 126] on span "Brand Name" at bounding box center [235, 124] width 222 height 9
click at [190, 136] on input "Search" at bounding box center [235, 136] width 226 height 8
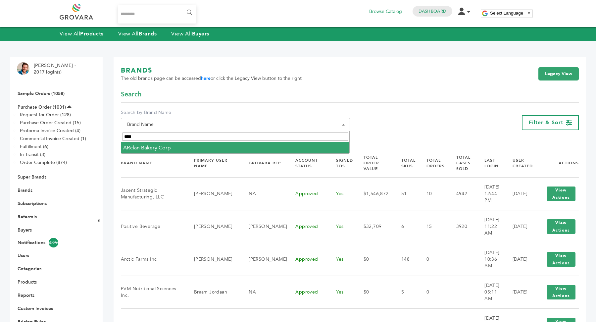
type input "****"
select select "**********"
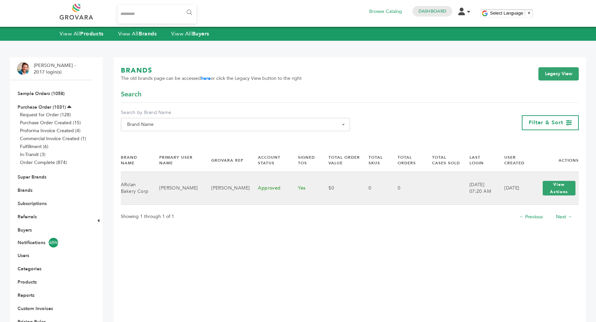
click at [290, 181] on td "Yes" at bounding box center [305, 188] width 30 height 33
click at [552, 186] on button "View Actions" at bounding box center [558, 188] width 33 height 15
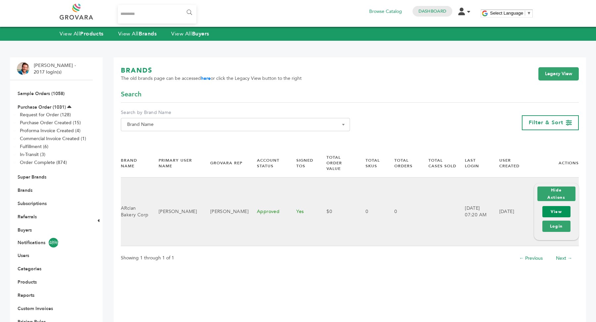
click at [560, 206] on link "View" at bounding box center [556, 211] width 28 height 11
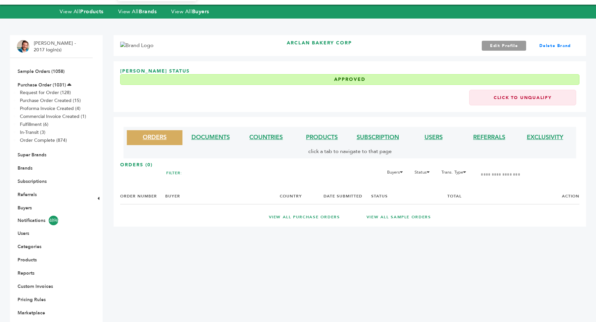
scroll to position [23, 0]
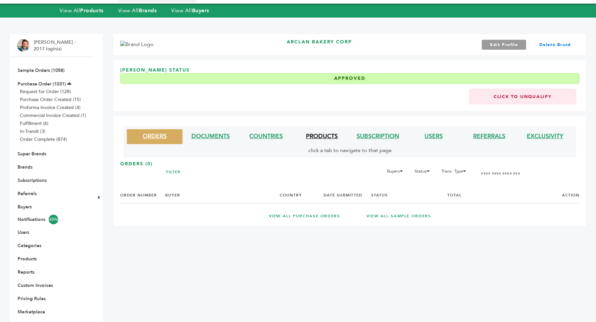
click at [320, 135] on link "PRODUCTS" at bounding box center [322, 136] width 32 height 8
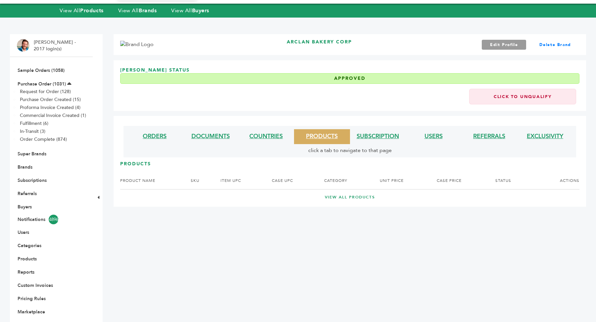
click at [347, 195] on link "VIEW ALL PRODUCTS" at bounding box center [349, 197] width 433 height 6
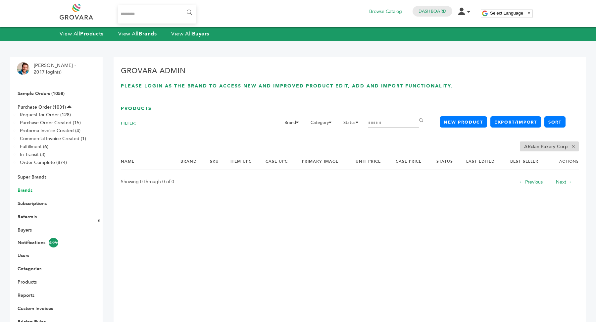
click at [23, 189] on link "Brands" at bounding box center [25, 190] width 15 height 6
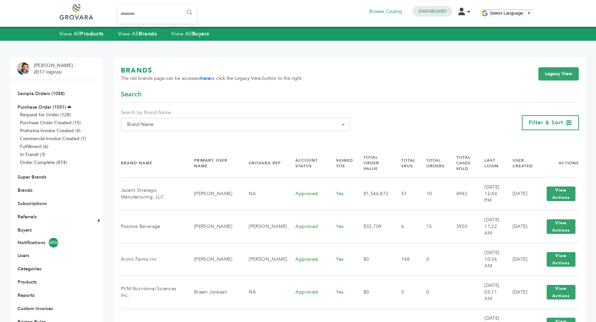
click at [204, 124] on span "Brand Name" at bounding box center [235, 124] width 222 height 9
click at [192, 140] on input "Search" at bounding box center [235, 136] width 226 height 8
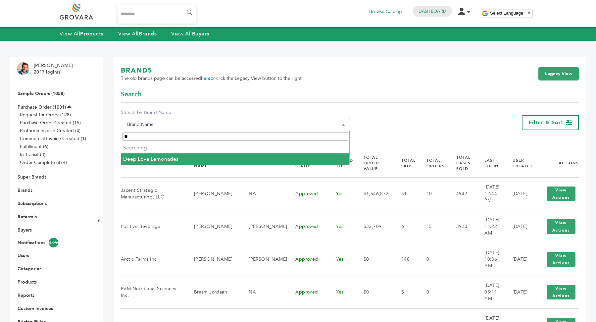
type input "*"
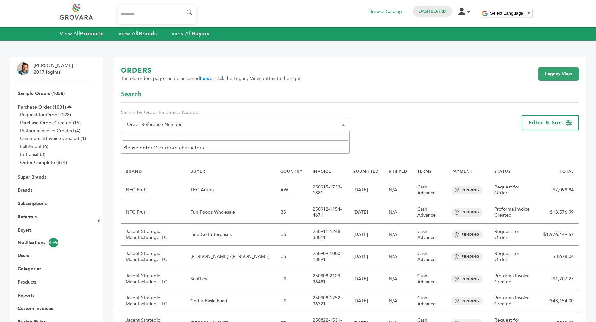
click at [342, 124] on b at bounding box center [343, 125] width 3 height 2
click at [560, 79] on link "Legacy View" at bounding box center [558, 73] width 40 height 13
click at [547, 76] on link "Legacy View" at bounding box center [558, 73] width 40 height 13
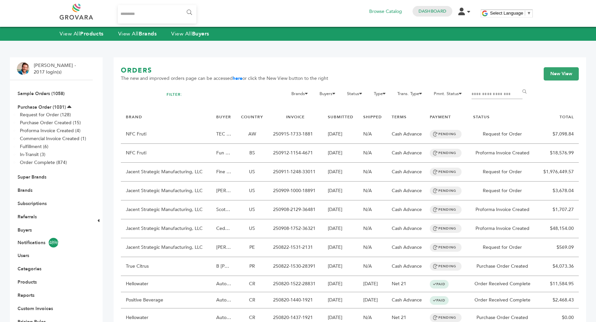
click at [488, 95] on input "Filter by keywords" at bounding box center [496, 94] width 51 height 9
type input "*****"
click at [518, 85] on input "******" at bounding box center [525, 91] width 15 height 13
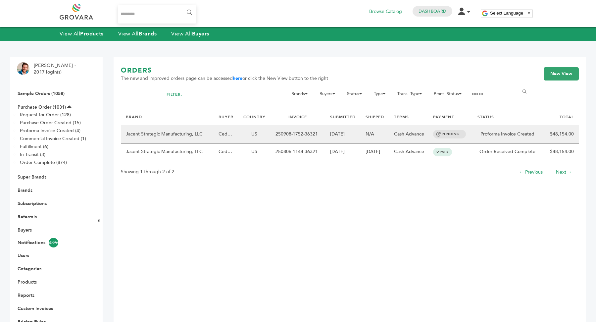
click at [345, 136] on td "[DATE]" at bounding box center [342, 134] width 35 height 19
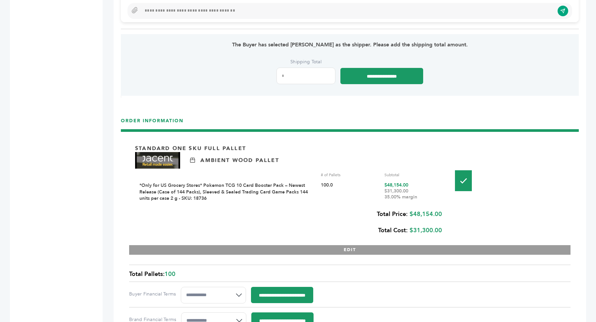
scroll to position [732, 0]
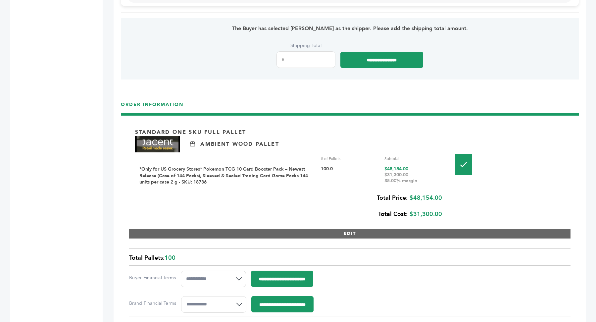
click at [334, 229] on button "EDIT" at bounding box center [349, 234] width 441 height 10
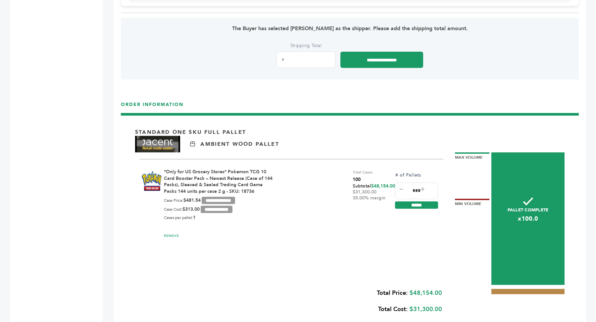
click at [414, 188] on input "***" at bounding box center [416, 190] width 43 height 17
type input "***"
click at [421, 201] on input "******" at bounding box center [416, 204] width 43 height 7
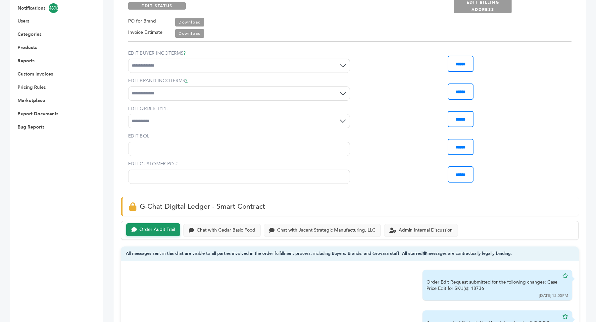
scroll to position [206, 0]
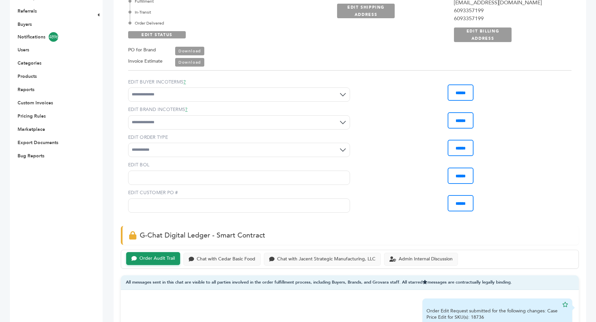
click at [198, 61] on link "Download" at bounding box center [189, 62] width 29 height 9
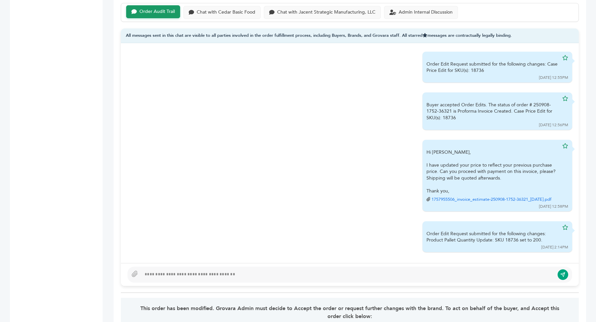
scroll to position [499, 0]
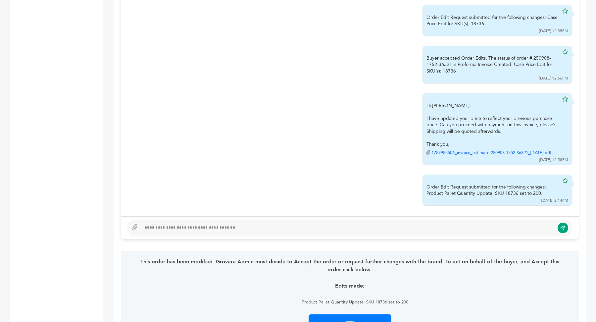
click at [249, 224] on div at bounding box center [347, 228] width 413 height 8
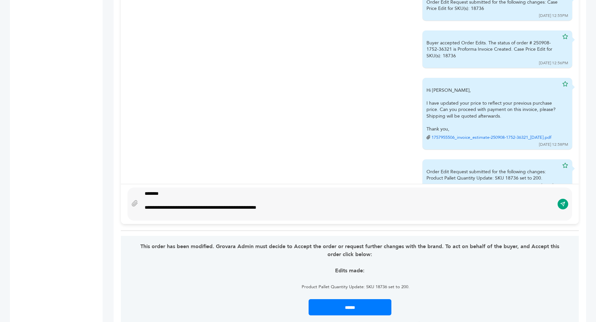
scroll to position [507, 0]
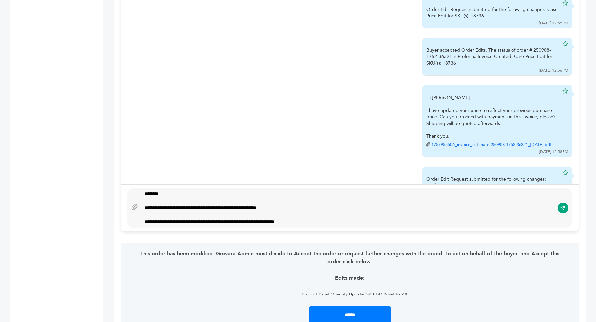
click at [129, 203] on div "**********" at bounding box center [349, 208] width 445 height 40
click at [134, 205] on icon at bounding box center [134, 207] width 5 height 6
click at [0, 0] on input "file" at bounding box center [0, 0] width 0 height 0
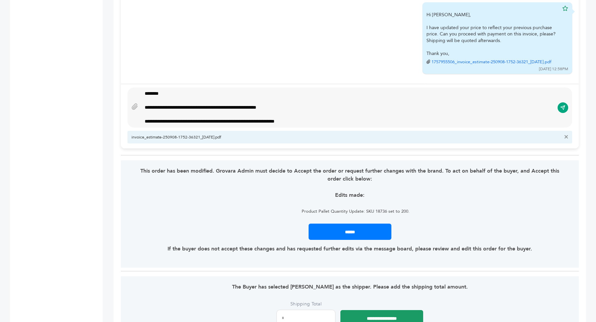
scroll to position [588, 0]
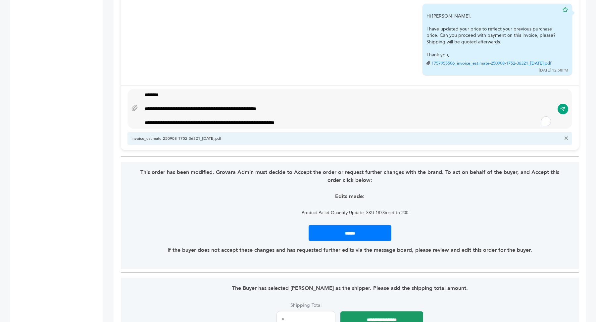
click at [325, 119] on div "**********" at bounding box center [348, 122] width 406 height 7
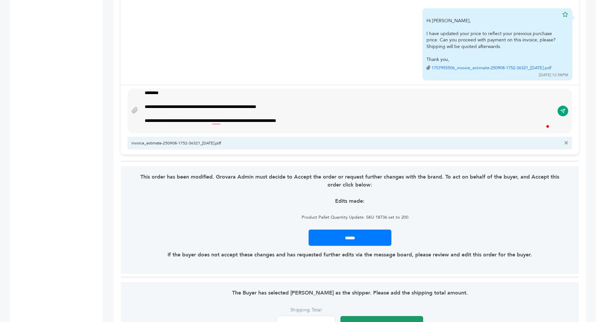
scroll to position [9, 0]
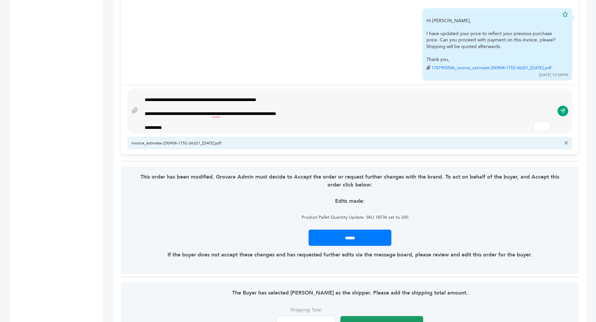
click at [305, 96] on div "**********" at bounding box center [348, 99] width 406 height 7
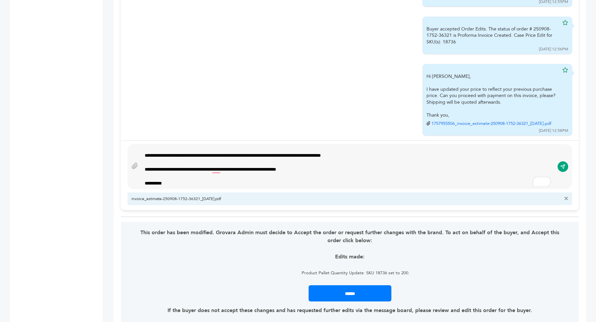
scroll to position [0, 0]
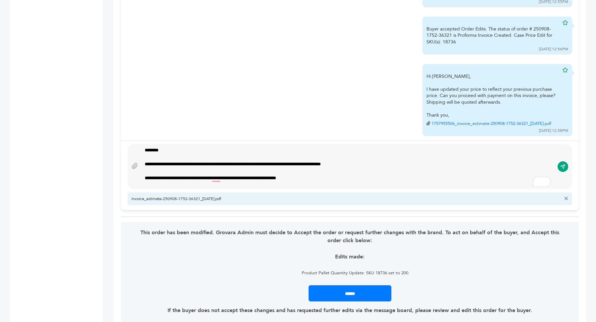
click at [144, 177] on div "**********" at bounding box center [347, 167] width 413 height 40
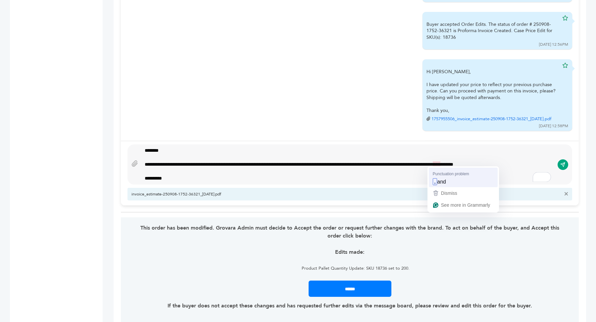
type textarea "**********"
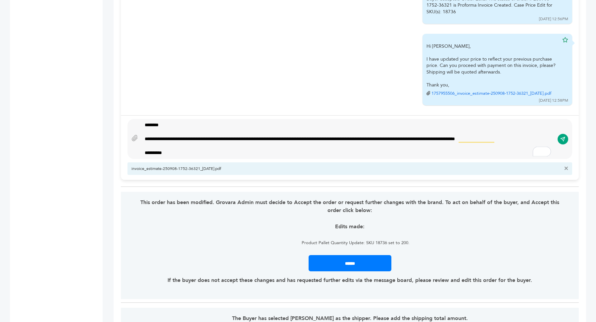
scroll to position [559, 0]
click at [562, 136] on icon "submit" at bounding box center [562, 138] width 5 height 6
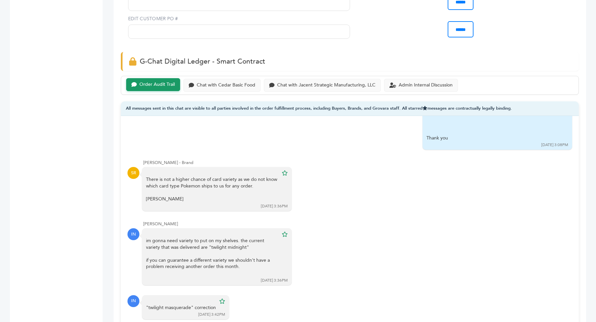
scroll to position [0, 0]
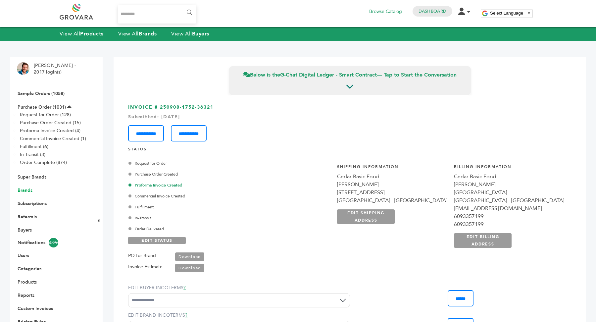
click at [29, 190] on link "Brands" at bounding box center [25, 190] width 15 height 6
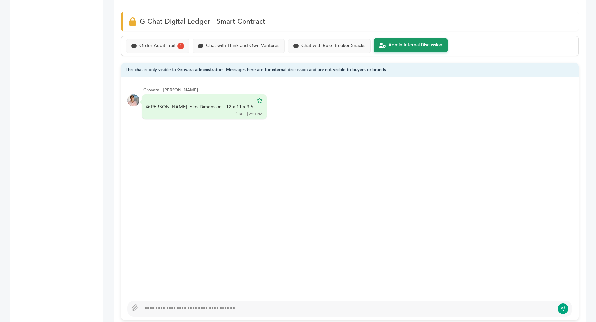
scroll to position [449, 0]
click at [173, 47] on div "Order Audit Trail 1" at bounding box center [157, 45] width 63 height 14
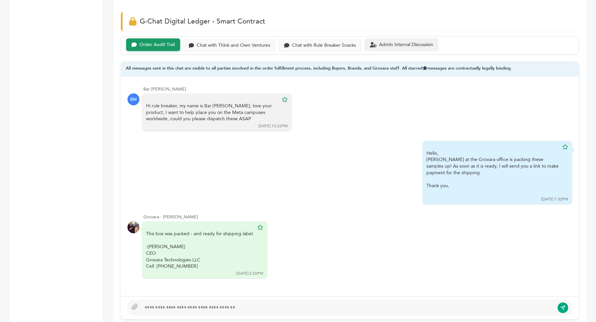
click at [417, 44] on div "Admin Internal Discussion" at bounding box center [406, 45] width 54 height 6
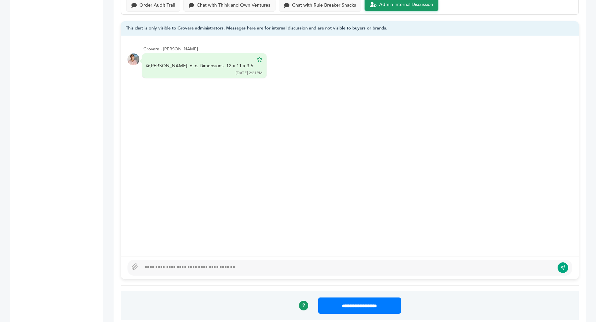
scroll to position [501, 0]
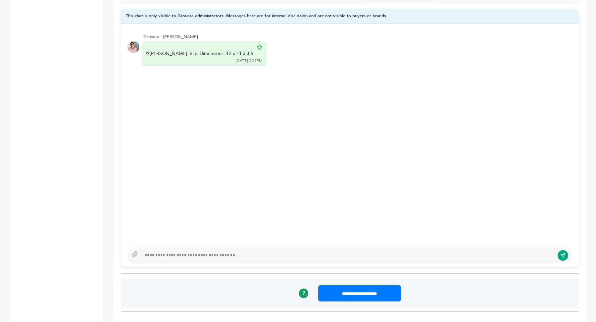
click at [222, 251] on div at bounding box center [347, 255] width 413 height 8
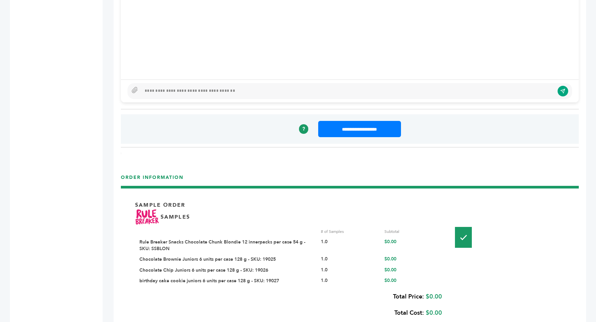
scroll to position [666, 0]
click at [217, 257] on link "Chocolate Brownie Juniors 6 units per case 128 g - SKU: 19025" at bounding box center [207, 259] width 136 height 6
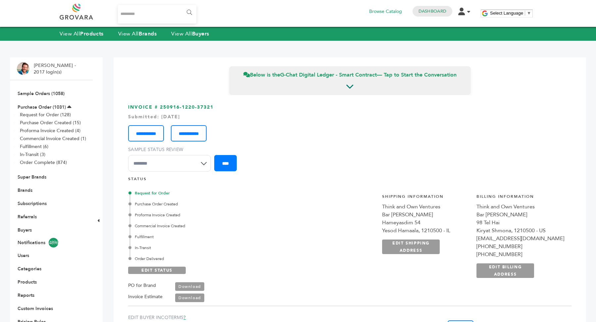
click at [155, 15] on input "Search..." at bounding box center [157, 14] width 78 height 19
type input "*"
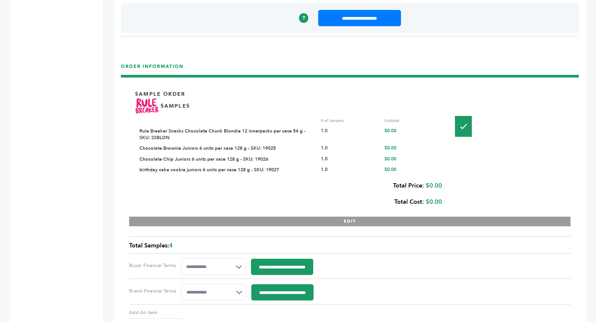
scroll to position [801, 0]
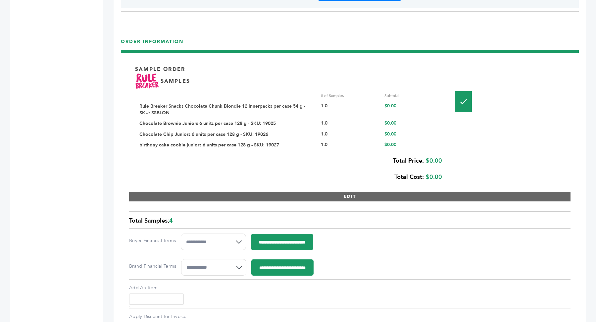
click at [329, 192] on button "EDIT" at bounding box center [349, 197] width 441 height 10
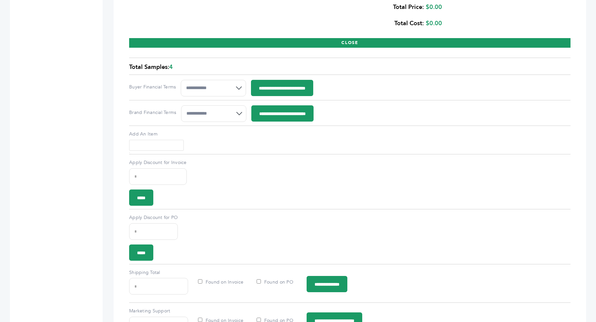
scroll to position [1192, 0]
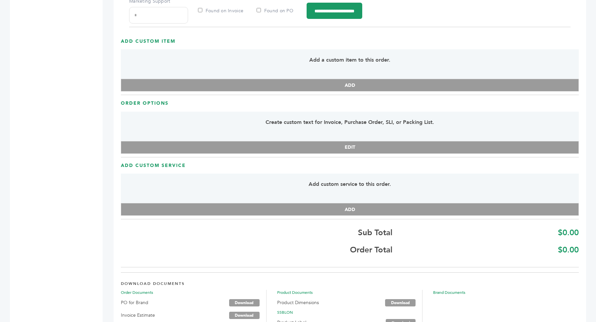
scroll to position [1486, 0]
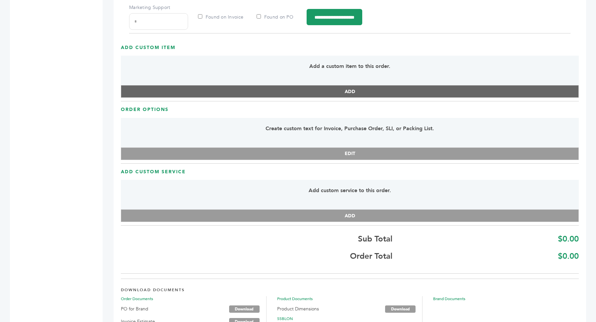
click at [233, 86] on button "ADD" at bounding box center [350, 91] width 458 height 13
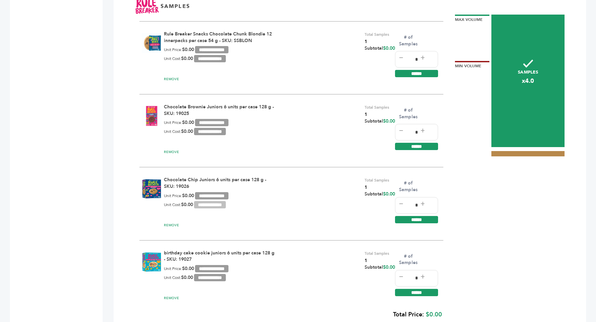
scroll to position [870, 0]
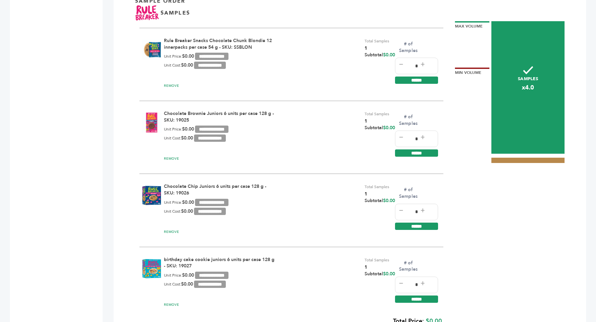
click at [197, 111] on link "Chocolate Brownie Juniors 6 units per case 128 g - SKU: 19025" at bounding box center [219, 116] width 110 height 13
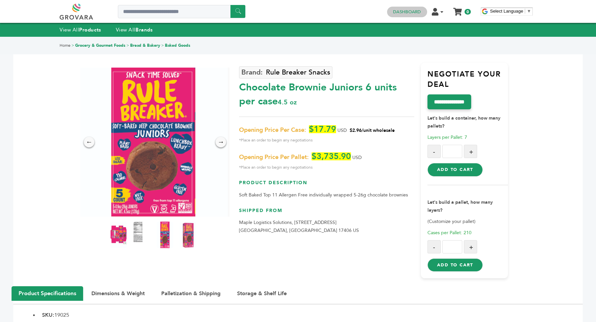
click at [417, 12] on link "Dashboard" at bounding box center [407, 12] width 28 height 6
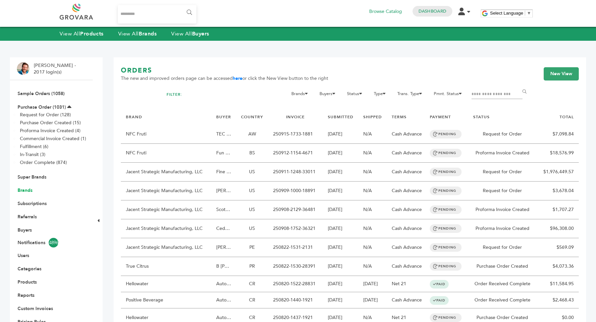
click at [30, 191] on link "Brands" at bounding box center [25, 190] width 15 height 6
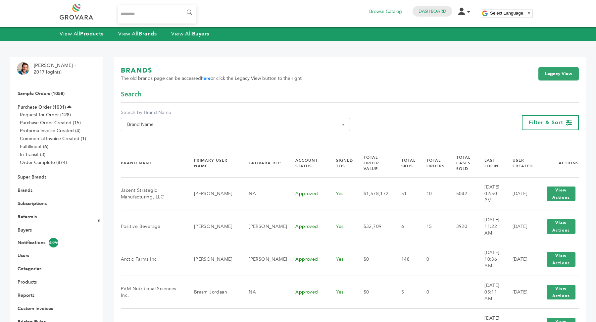
click at [186, 127] on span "Brand Name" at bounding box center [235, 124] width 222 height 9
click at [184, 135] on input "Search" at bounding box center [235, 136] width 226 height 8
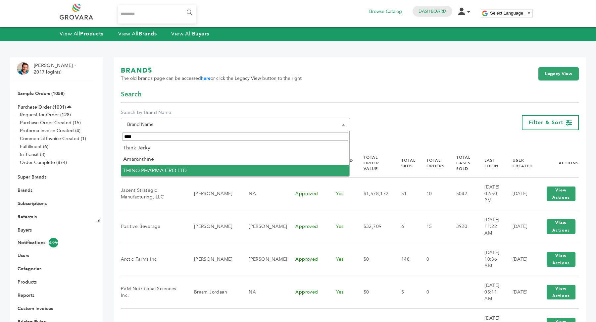
type input "****"
select select "**********"
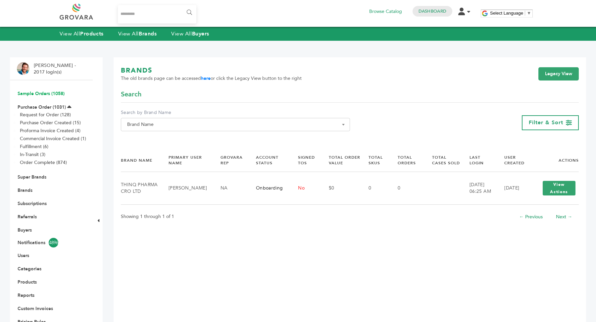
click at [40, 94] on link "Sample Orders (1058)" at bounding box center [41, 93] width 47 height 6
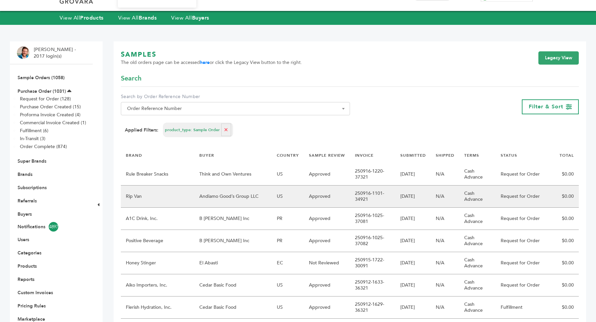
scroll to position [22, 0]
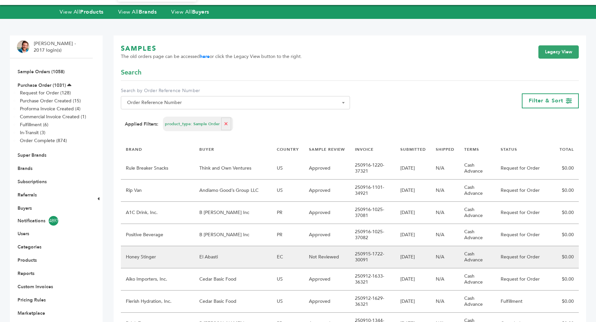
click at [272, 258] on td "EC" at bounding box center [288, 257] width 32 height 22
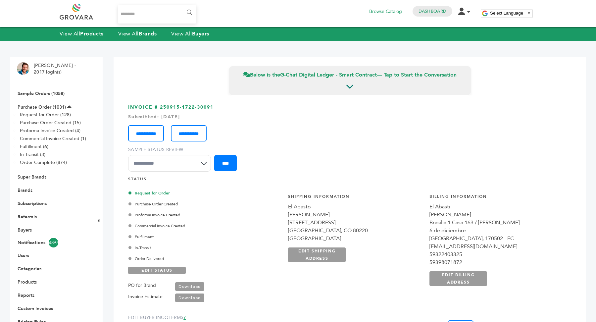
click at [196, 287] on link "Download" at bounding box center [189, 286] width 29 height 9
click at [47, 92] on link "Sample Orders (1058)" at bounding box center [41, 93] width 47 height 6
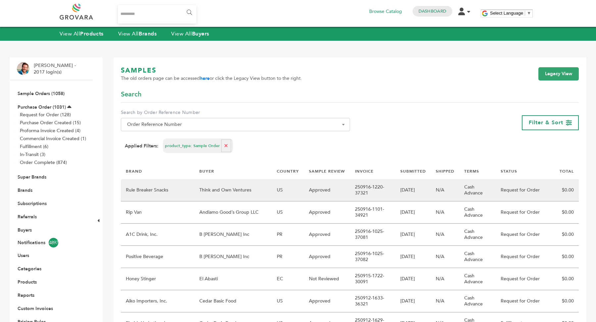
click at [239, 190] on td "Think and Own Ventures" at bounding box center [232, 190] width 77 height 22
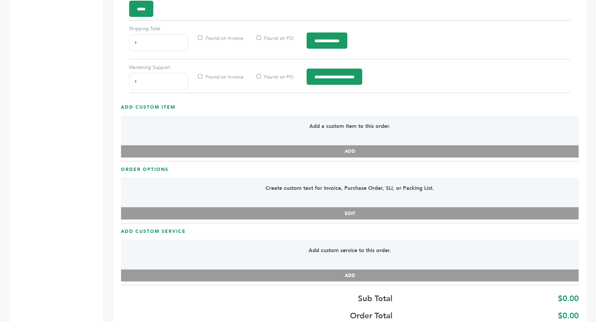
scroll to position [1207, 0]
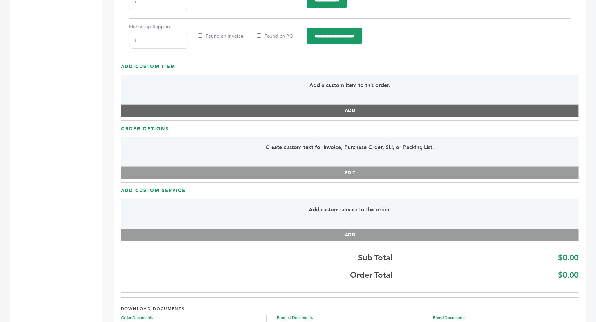
click at [237, 108] on button "ADD" at bounding box center [350, 110] width 458 height 13
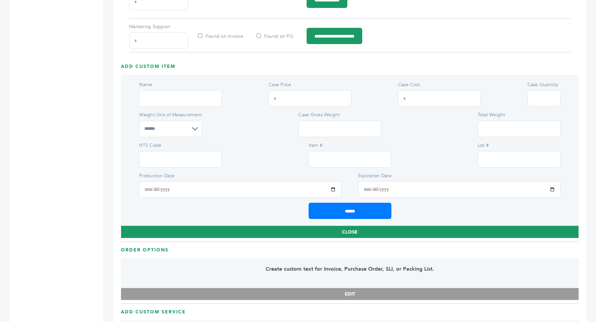
click at [179, 94] on input "Name" at bounding box center [180, 98] width 83 height 17
click at [428, 126] on div "Weight Unit of Measurement ****** ****** ********* ***** Case Gross Weight Tota…" at bounding box center [349, 124] width 421 height 25
click at [337, 155] on input "Item #" at bounding box center [349, 159] width 83 height 17
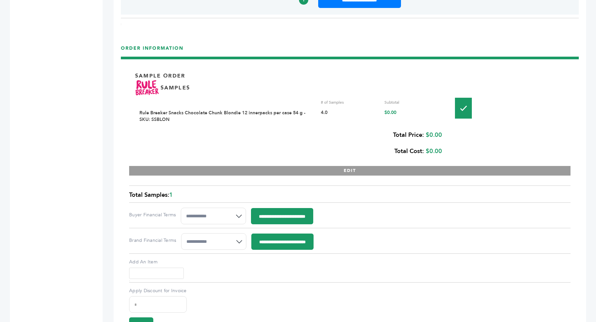
scroll to position [790, 0]
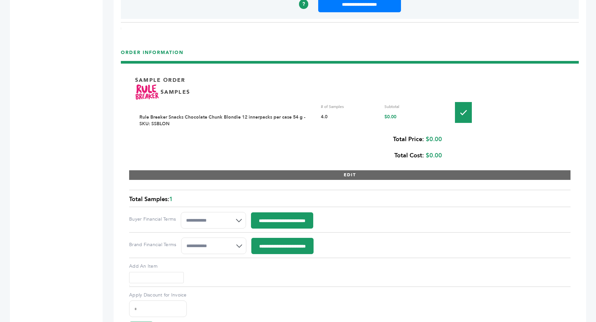
click at [314, 170] on button "EDIT" at bounding box center [349, 175] width 441 height 10
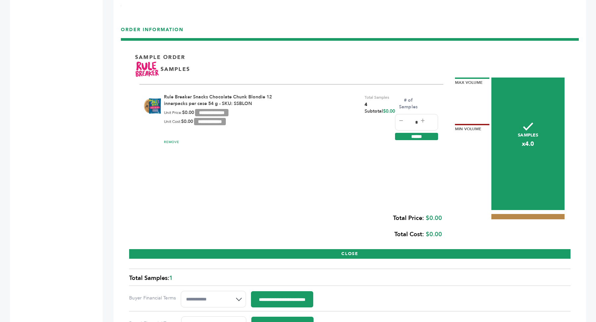
scroll to position [813, 0]
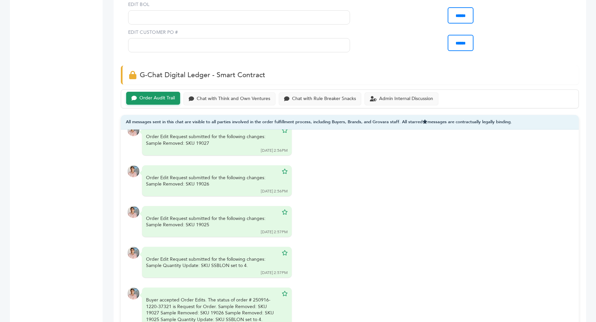
scroll to position [80, 0]
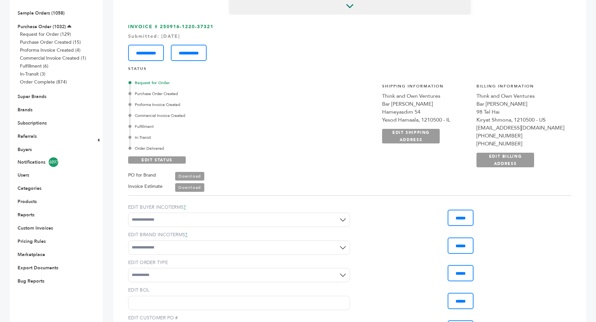
click at [200, 185] on link "Download" at bounding box center [189, 187] width 29 height 9
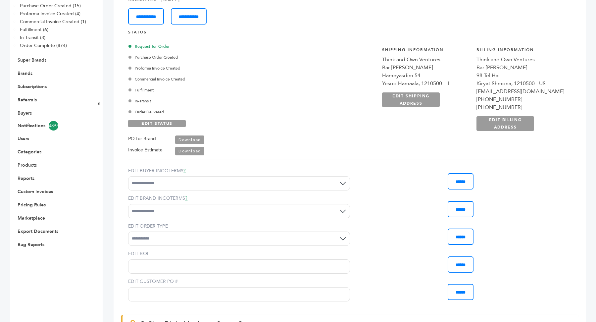
scroll to position [0, 0]
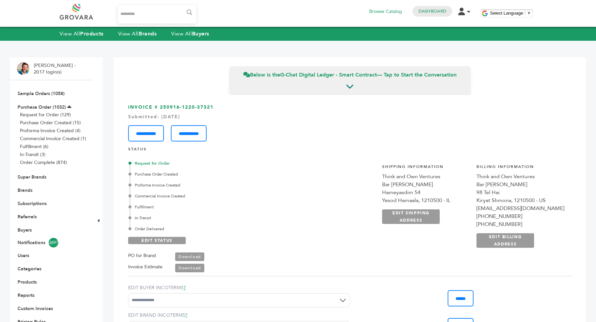
drag, startPoint x: 418, startPoint y: 185, endPoint x: 486, endPoint y: 184, distance: 68.2
click at [470, 184] on div "Bar Clara Mendez McConnon" at bounding box center [426, 184] width 88 height 8
copy div "Bar Clara Mendez McConnon"
click at [419, 174] on div "Think and Own Ventures" at bounding box center [426, 176] width 88 height 8
drag, startPoint x: 418, startPoint y: 175, endPoint x: 478, endPoint y: 174, distance: 60.6
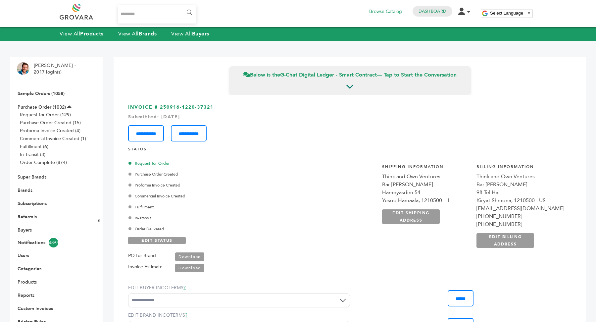
click at [470, 174] on div "Think and Own Ventures" at bounding box center [426, 176] width 88 height 8
copy div "Think and Own Ventures"
drag, startPoint x: 497, startPoint y: 217, endPoint x: 542, endPoint y: 214, distance: 44.8
click at [542, 214] on div "+972542542138" at bounding box center [520, 216] width 88 height 8
copy div "972542542138"
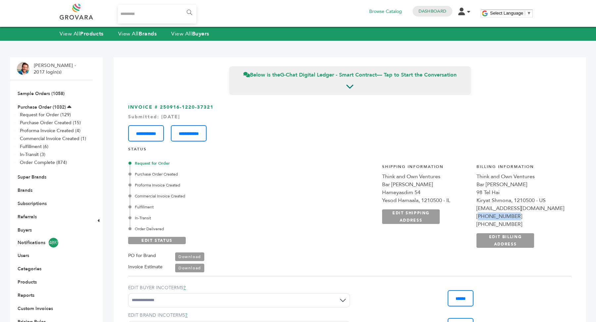
drag, startPoint x: 416, startPoint y: 190, endPoint x: 471, endPoint y: 189, distance: 55.3
click at [471, 189] on div "**********" at bounding box center [473, 209] width 197 height 108
copy div "Hameyasdim 54"
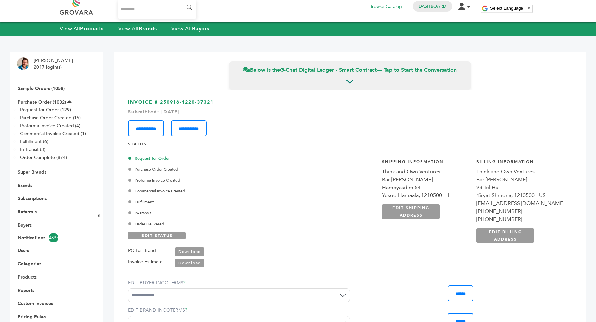
click at [469, 194] on div "Yesod Hamaala, 1210500 - IL" at bounding box center [426, 195] width 88 height 8
copy div "1210500"
drag, startPoint x: 418, startPoint y: 194, endPoint x: 452, endPoint y: 197, distance: 34.5
click at [452, 197] on div "Yesod Hamaala, 1210500 - IL" at bounding box center [426, 195] width 88 height 8
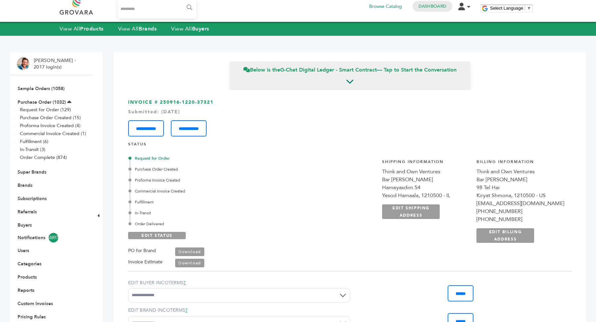
copy div "Yesod Hamaala"
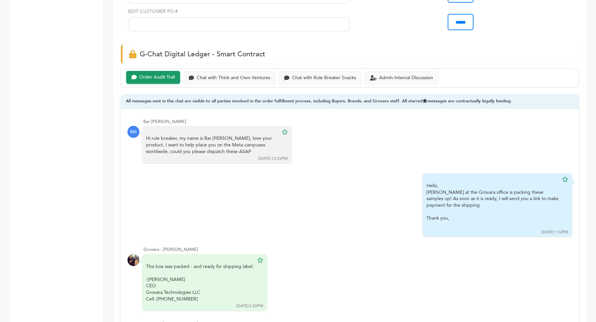
scroll to position [380, 0]
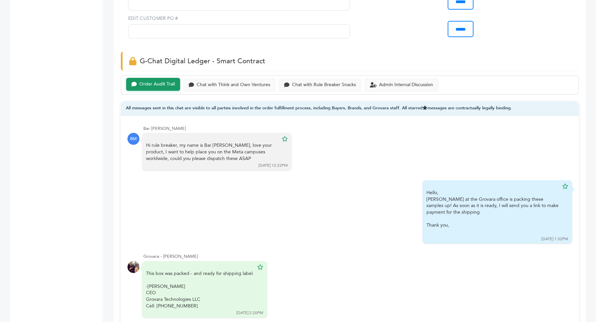
click at [378, 75] on div "Order Audit Trail Chat with Think and Own Ventures Chat with Rule Breaker Snack…" at bounding box center [350, 84] width 458 height 19
click at [379, 84] on div "Admin Internal Discussion" at bounding box center [406, 84] width 54 height 6
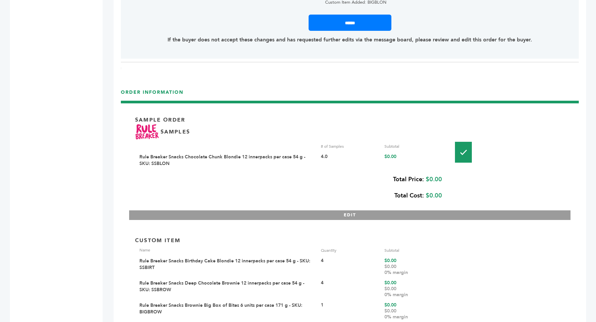
scroll to position [940, 0]
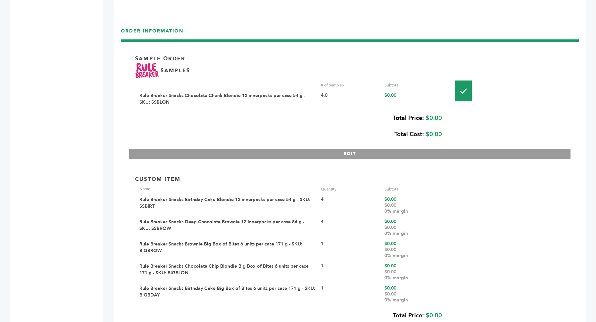
click at [255, 93] on link "Rule Breaker Snacks Chocolate Chunk Blondie 12 innerpacks per case 54 g - SKU: …" at bounding box center [222, 98] width 166 height 13
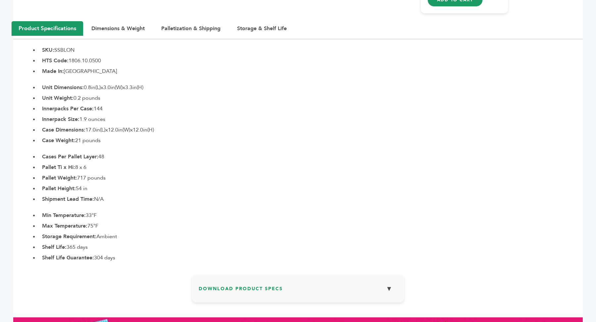
scroll to position [279, 0]
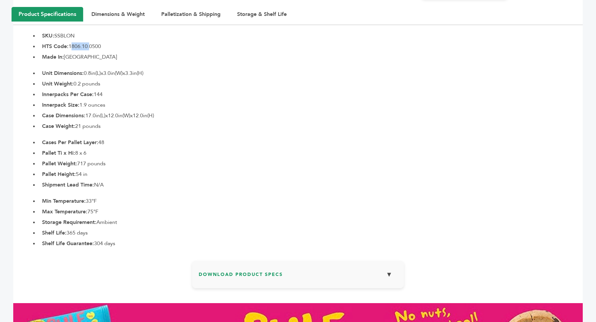
drag, startPoint x: 71, startPoint y: 47, endPoint x: 89, endPoint y: 47, distance: 18.2
click at [89, 47] on li "HTS Code: 1806.10.0500" at bounding box center [311, 46] width 544 height 8
copy li "1806.10"
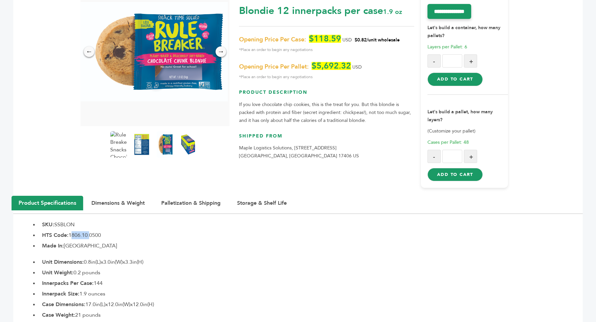
scroll to position [0, 0]
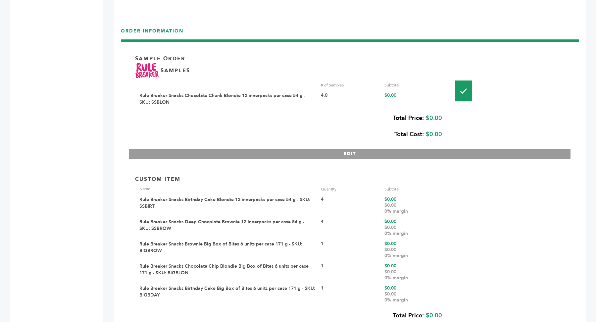
click at [236, 197] on div "Rule Breaker Snacks Birthday Cake Blondie 12 innerpacks per case 54 g - SKU: SS…" at bounding box center [227, 205] width 176 height 18
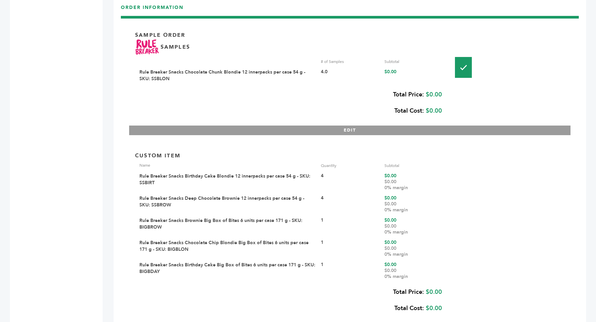
scroll to position [971, 0]
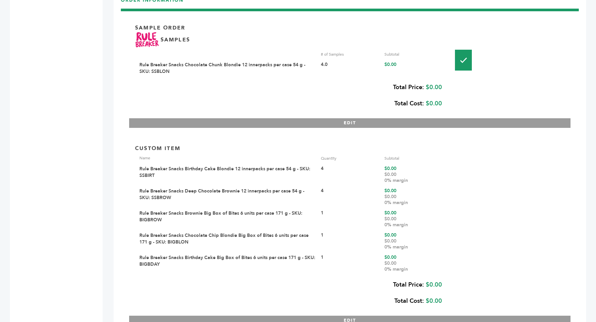
click at [149, 174] on div "Rule Breaker Snacks Birthday Cake Blondie 12 innerpacks per case 54 g - SKU: SS…" at bounding box center [227, 174] width 176 height 18
copy div "SSBIRT"
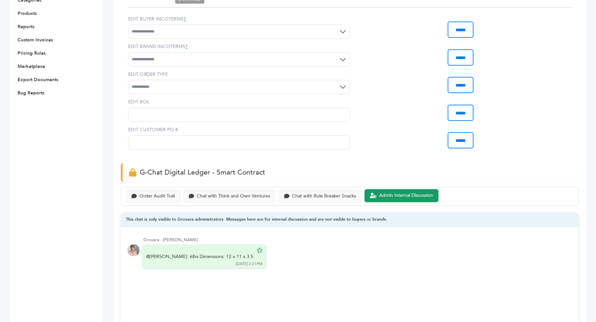
scroll to position [0, 0]
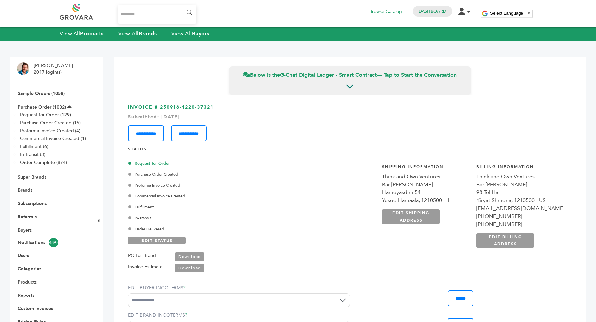
drag, startPoint x: 493, startPoint y: 184, endPoint x: 572, endPoint y: 186, distance: 78.8
click at [572, 186] on div "**********" at bounding box center [350, 263] width 458 height 336
copy div "Bar Clara Mendez McConnon"
drag, startPoint x: 494, startPoint y: 192, endPoint x: 523, endPoint y: 191, distance: 28.8
click at [523, 191] on div "98 Tel Hai" at bounding box center [520, 192] width 88 height 8
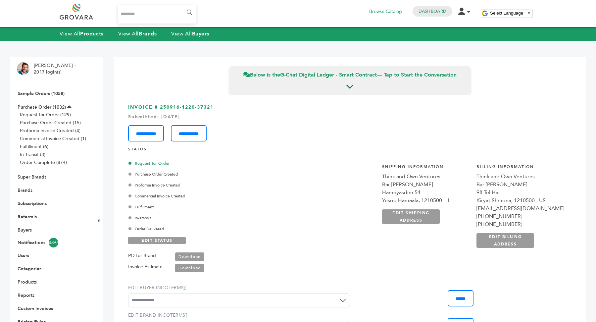
copy div "98 Tel Hai"
drag, startPoint x: 494, startPoint y: 200, endPoint x: 529, endPoint y: 201, distance: 34.8
click at [529, 201] on div "Kiryat Shmona, 1210500 - US" at bounding box center [520, 200] width 88 height 8
copy div "Kiryat Shmona"
click at [544, 201] on div "Kiryat Shmona, 1210500 - US" at bounding box center [520, 200] width 88 height 8
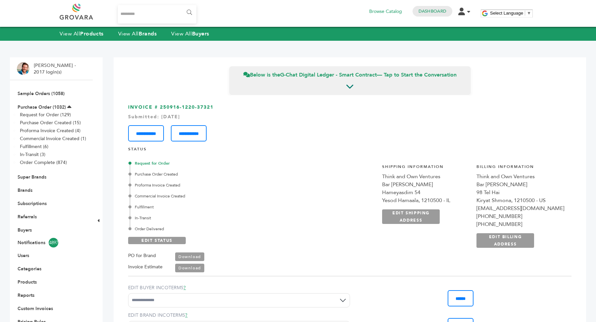
click at [544, 201] on div "Kiryat Shmona, 1210500 - US" at bounding box center [520, 200] width 88 height 8
copy div "1210500"
drag, startPoint x: 500, startPoint y: 215, endPoint x: 545, endPoint y: 215, distance: 45.7
click at [545, 215] on div "+972542542138" at bounding box center [520, 216] width 88 height 8
copy div "972542542138"
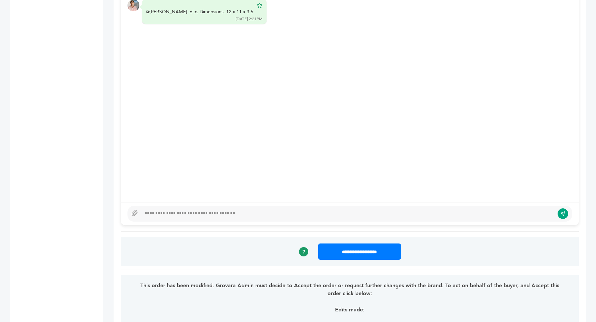
scroll to position [540, 0]
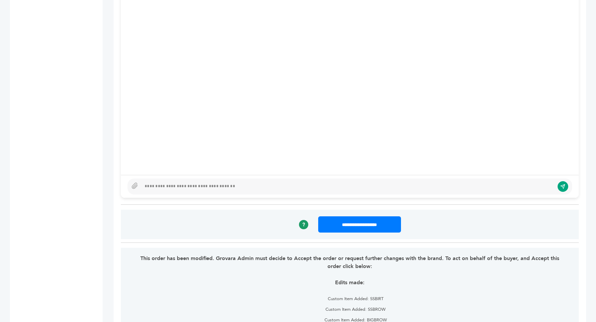
click at [285, 190] on div at bounding box center [349, 186] width 445 height 16
click at [303, 188] on div at bounding box center [349, 186] width 445 height 16
click at [310, 182] on div at bounding box center [347, 186] width 413 height 8
type textarea "**********"
click at [135, 184] on icon at bounding box center [134, 186] width 5 height 6
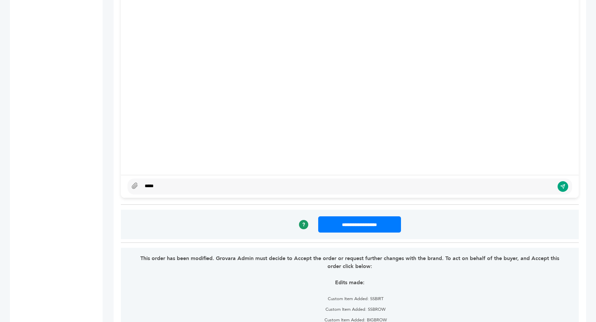
click at [0, 0] on input "file" at bounding box center [0, 0] width 0 height 0
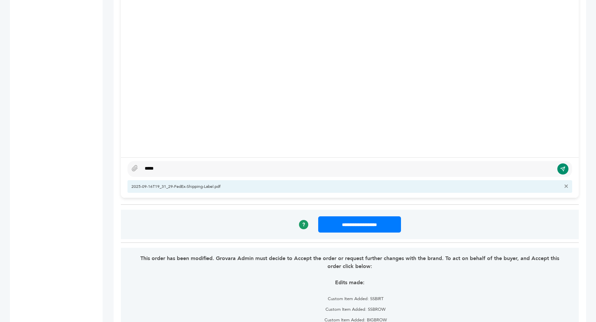
click at [562, 166] on icon "submit" at bounding box center [562, 169] width 5 height 6
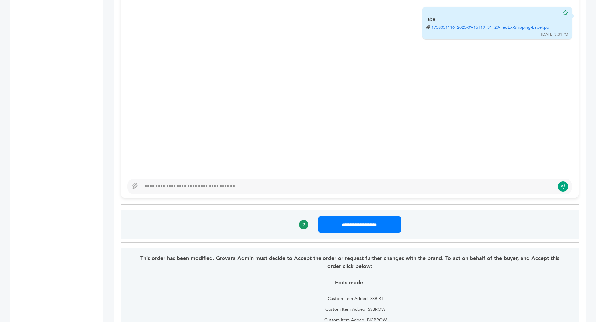
click at [190, 190] on div at bounding box center [349, 186] width 445 height 16
type textarea "*******"
click at [140, 181] on div "*******" at bounding box center [349, 186] width 445 height 16
click at [136, 182] on icon at bounding box center [134, 185] width 7 height 7
click at [0, 0] on input "file" at bounding box center [0, 0] width 0 height 0
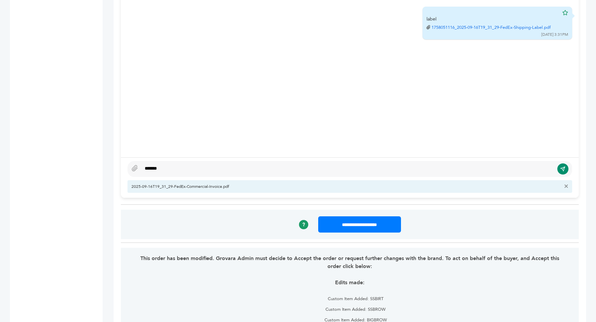
click at [565, 168] on icon "submit" at bounding box center [562, 169] width 5 height 6
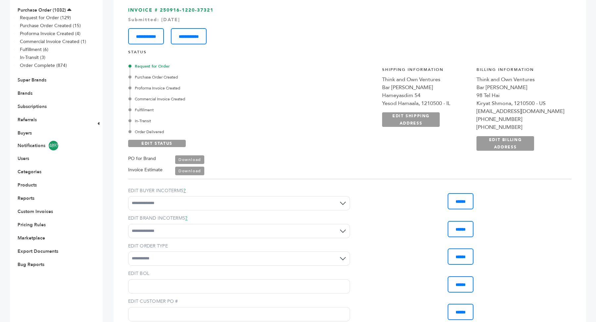
scroll to position [0, 0]
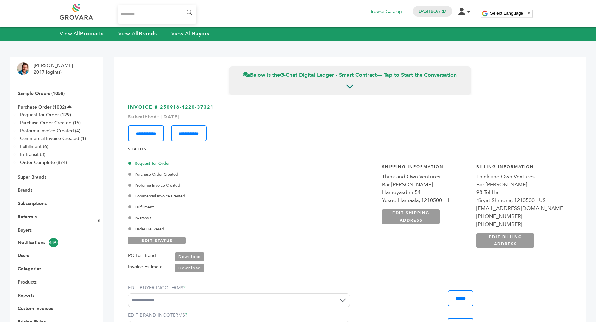
drag, startPoint x: 160, startPoint y: 107, endPoint x: 226, endPoint y: 105, distance: 66.5
click at [226, 105] on h3 "**********" at bounding box center [349, 122] width 443 height 37
copy h3 "250916-1220-37321"
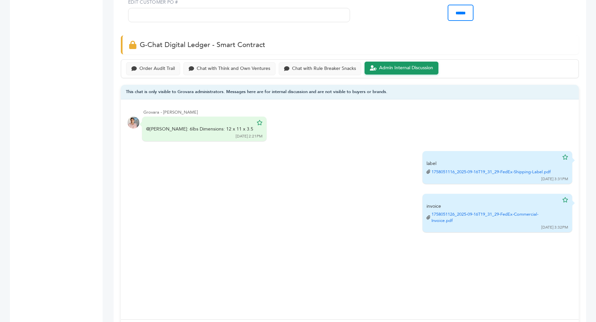
scroll to position [338, 0]
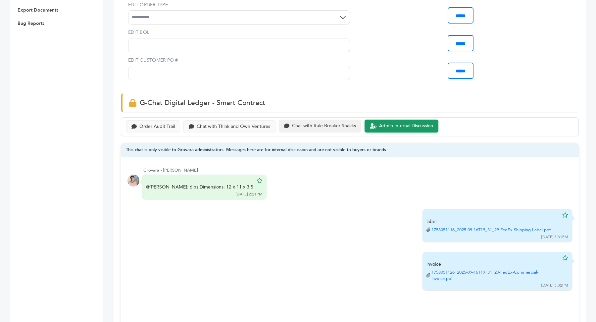
click at [315, 123] on div "Chat with Rule Breaker Snacks" at bounding box center [324, 126] width 64 height 6
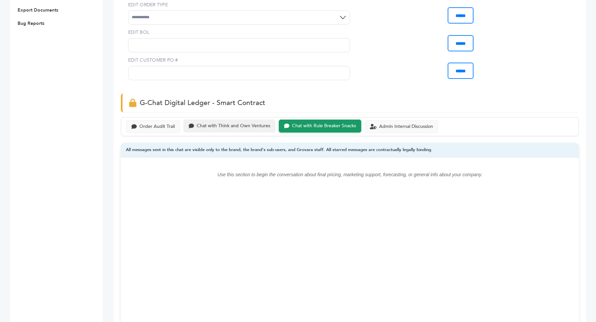
click at [227, 128] on div "Chat with Think and Own Ventures" at bounding box center [229, 125] width 92 height 13
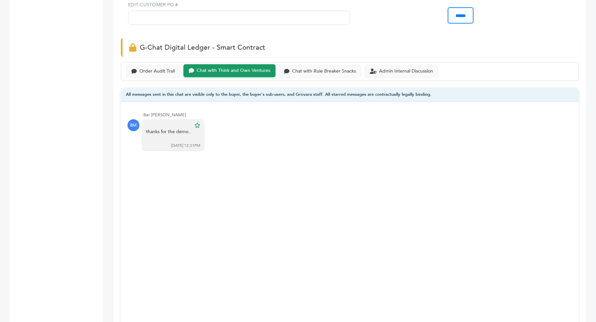
scroll to position [457, 0]
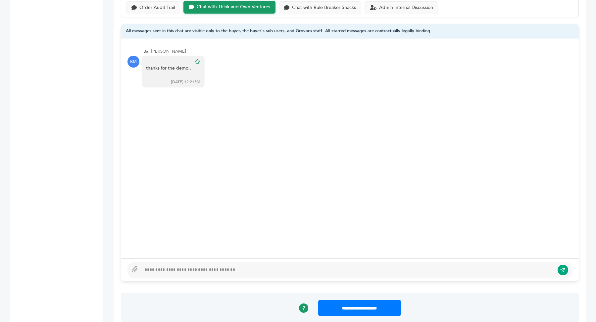
click at [186, 270] on div at bounding box center [347, 270] width 413 height 8
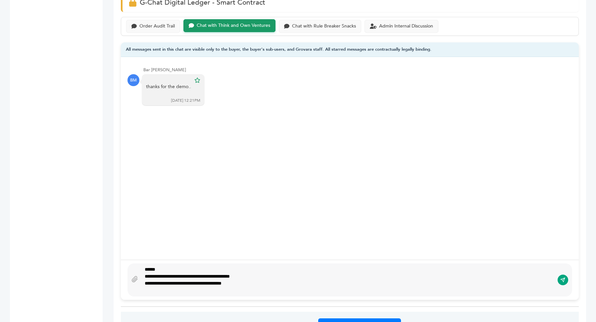
scroll to position [431, 0]
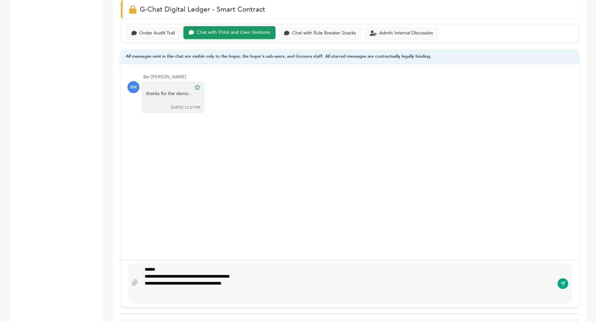
click at [249, 275] on div "**********" at bounding box center [348, 276] width 406 height 7
click at [229, 274] on div "**********" at bounding box center [348, 276] width 406 height 7
click at [290, 280] on div "**********" at bounding box center [348, 283] width 406 height 7
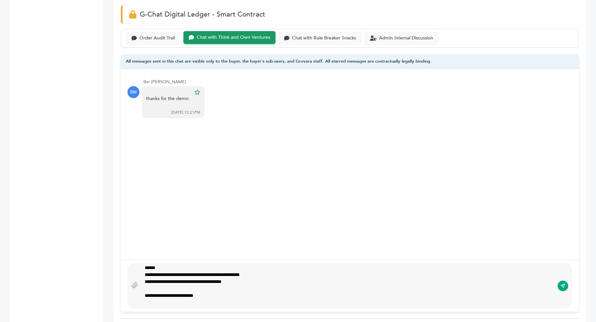
scroll to position [8, 0]
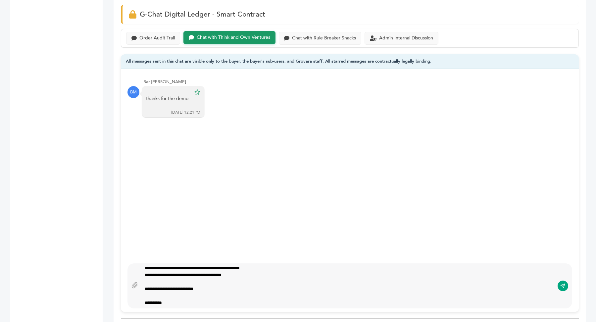
click at [154, 302] on div "**********" at bounding box center [348, 302] width 406 height 7
type textarea "**********"
click at [567, 286] on button "submit" at bounding box center [562, 285] width 11 height 11
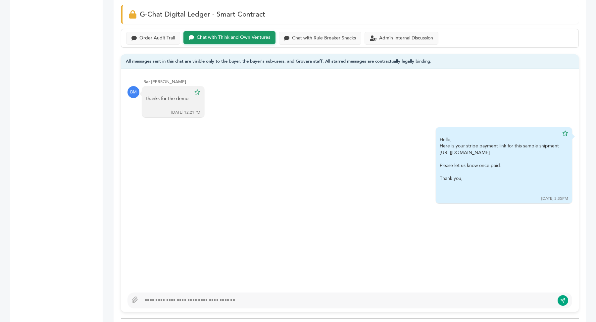
scroll to position [0, 0]
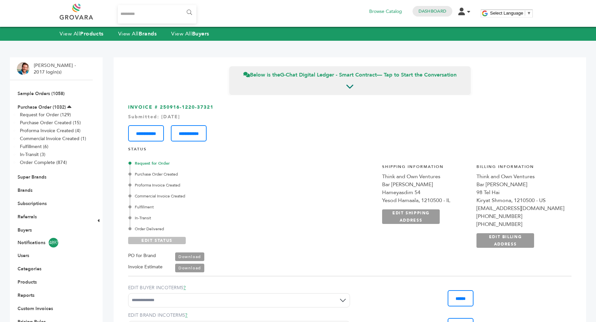
click at [159, 238] on link "EDIT STATUS" at bounding box center [157, 240] width 58 height 7
click at [146, 207] on div "Fulfillment" at bounding box center [207, 207] width 154 height 6
click at [171, 235] on div "Request for Order Purchase Order Created Proforma Invoice Created Commercial In…" at bounding box center [205, 213] width 155 height 117
click at [169, 238] on link "SAVE STATUS" at bounding box center [157, 240] width 58 height 7
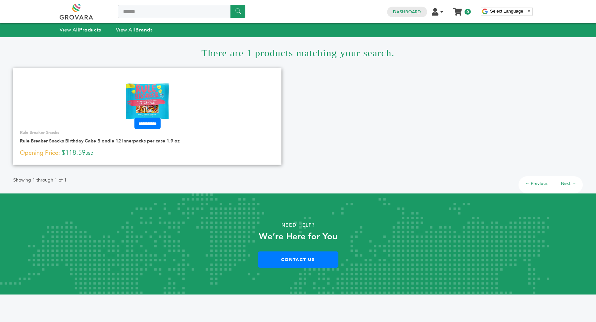
click at [147, 96] on img at bounding box center [147, 101] width 48 height 48
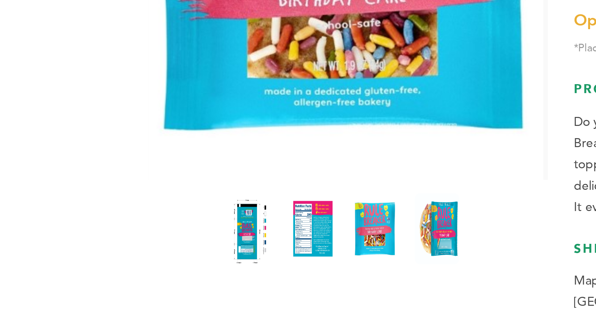
scroll to position [149, 0]
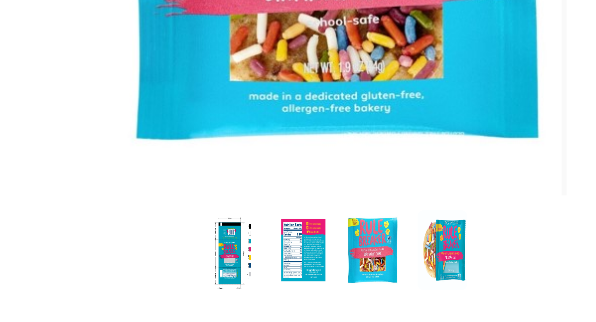
click at [160, 92] on img at bounding box center [165, 85] width 18 height 29
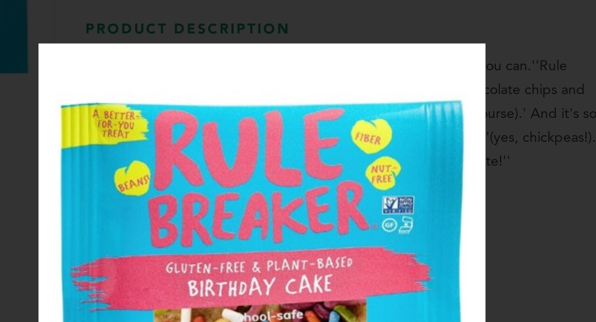
click at [215, 67] on div "×" at bounding box center [298, 161] width 596 height 322
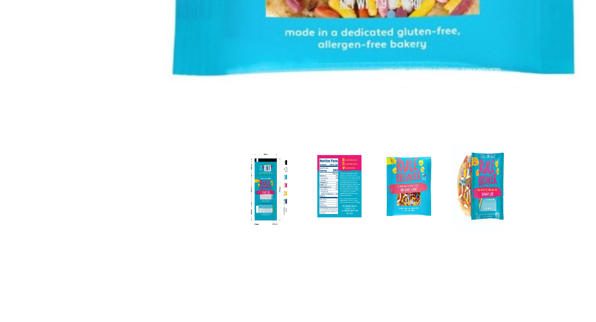
click at [191, 85] on img at bounding box center [188, 85] width 18 height 29
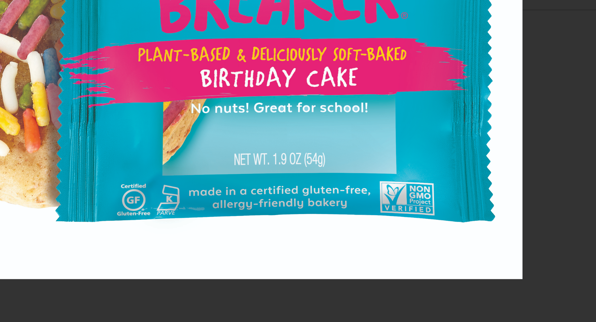
click at [504, 229] on div "×" at bounding box center [298, 161] width 596 height 322
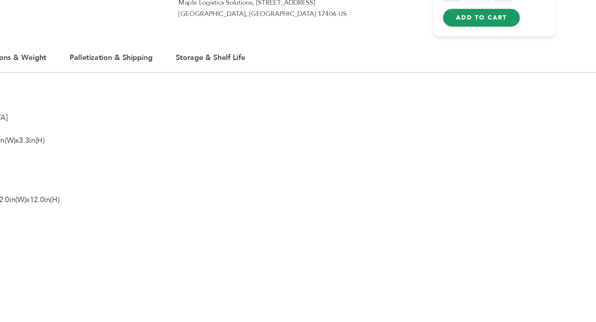
scroll to position [160, 0]
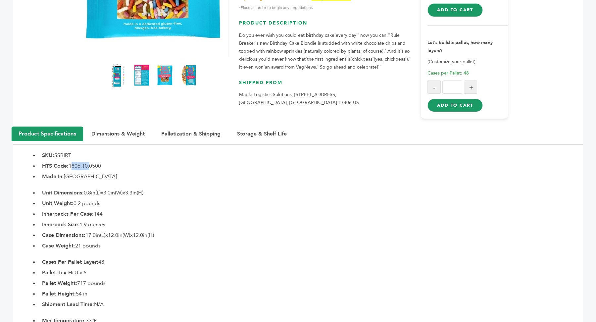
drag, startPoint x: 71, startPoint y: 165, endPoint x: 89, endPoint y: 165, distance: 17.9
click at [89, 165] on li "HTS Code: 1806.10.0500" at bounding box center [311, 166] width 544 height 8
copy li "1806.10"
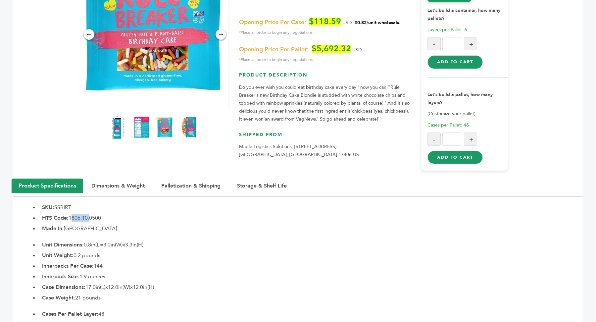
scroll to position [0, 0]
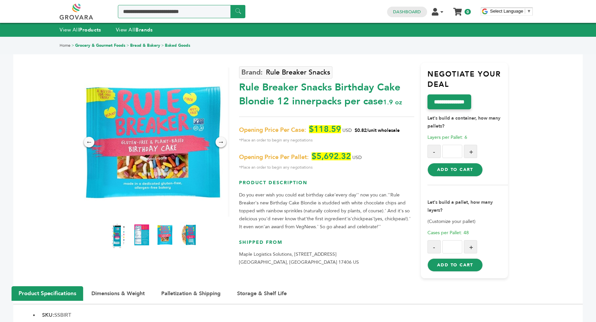
click at [165, 10] on input "Search a product or brand..." at bounding box center [181, 11] width 127 height 13
paste input "******"
type input "******"
click at [230, 5] on input "******" at bounding box center [237, 11] width 15 height 13
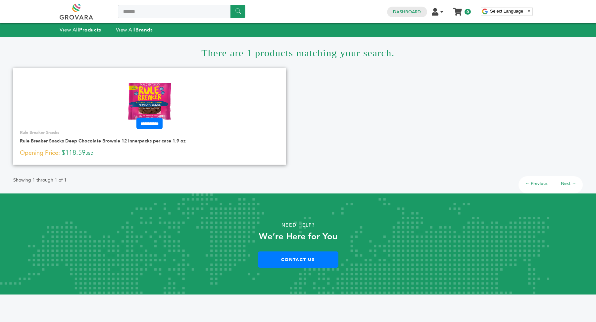
click at [144, 101] on img at bounding box center [150, 101] width 48 height 48
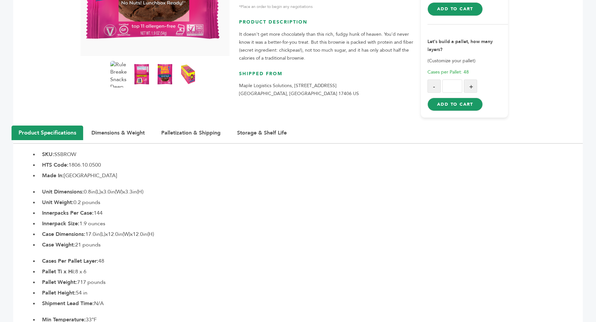
scroll to position [138, 0]
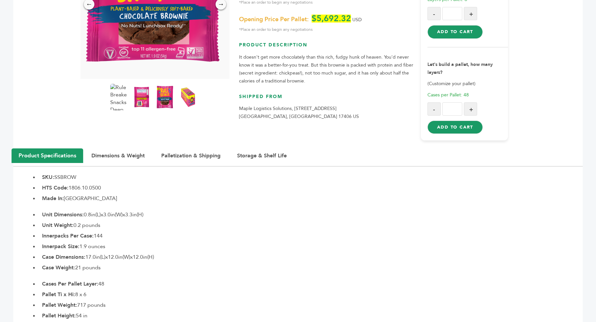
click at [163, 96] on img at bounding box center [165, 96] width 18 height 29
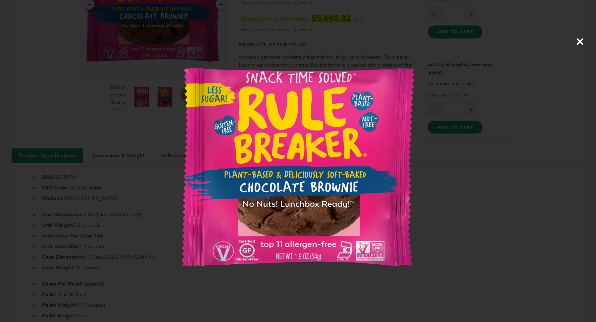
click at [144, 99] on div "×" at bounding box center [298, 161] width 596 height 322
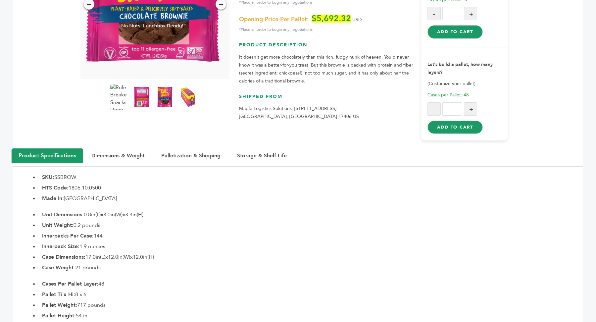
click at [144, 99] on img at bounding box center [141, 97] width 17 height 26
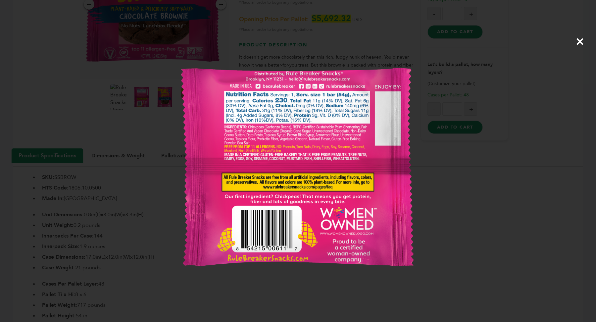
click at [155, 117] on div "×" at bounding box center [298, 161] width 596 height 322
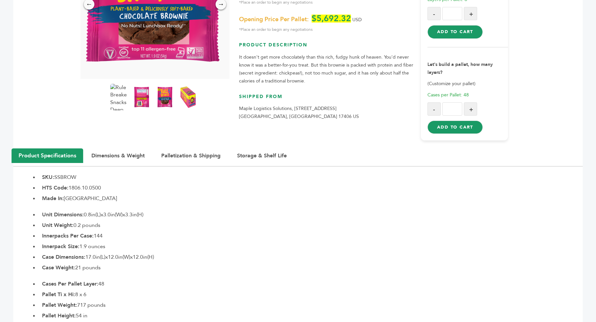
click at [195, 95] on img at bounding box center [188, 96] width 18 height 29
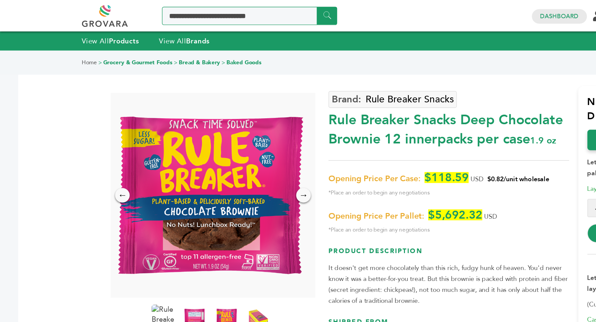
click at [148, 13] on input "Search a product or brand..." at bounding box center [181, 11] width 127 height 13
paste input "*******"
type input "*******"
click at [230, 5] on input "******" at bounding box center [237, 11] width 15 height 13
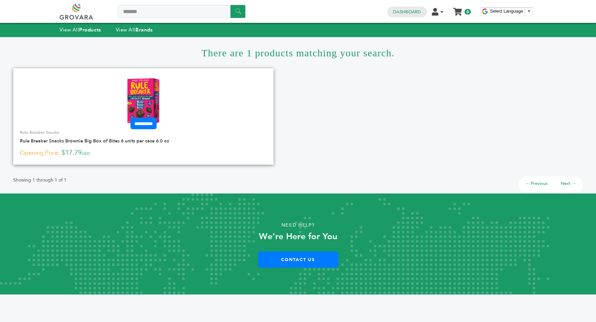
click at [149, 100] on img at bounding box center [143, 101] width 34 height 48
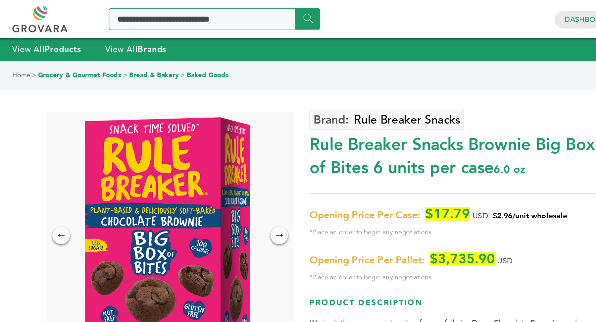
click at [179, 13] on input "Search a product or brand..." at bounding box center [181, 11] width 127 height 13
type input "**********"
click at [230, 5] on input "******" at bounding box center [237, 11] width 15 height 13
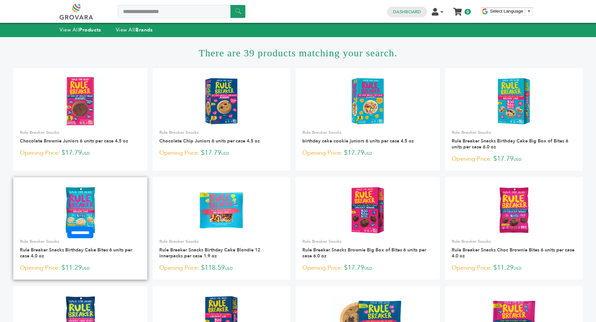
click at [77, 205] on img at bounding box center [80, 210] width 31 height 48
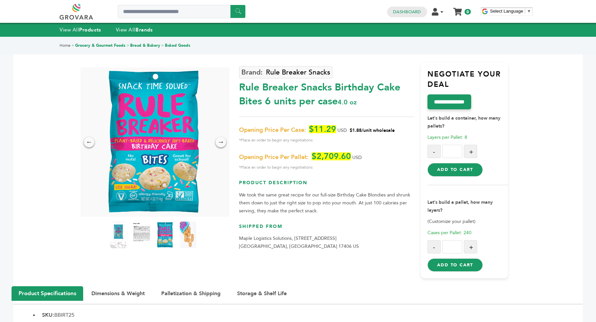
click at [173, 186] on img at bounding box center [154, 142] width 98 height 149
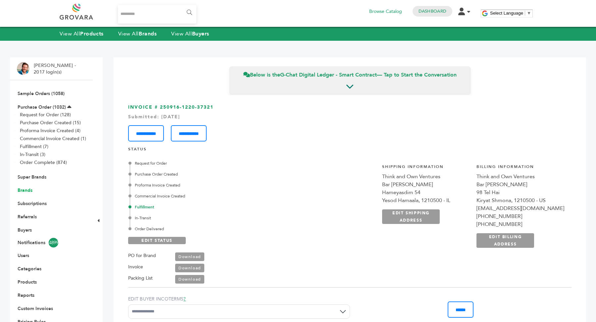
click at [31, 189] on link "Brands" at bounding box center [25, 190] width 15 height 6
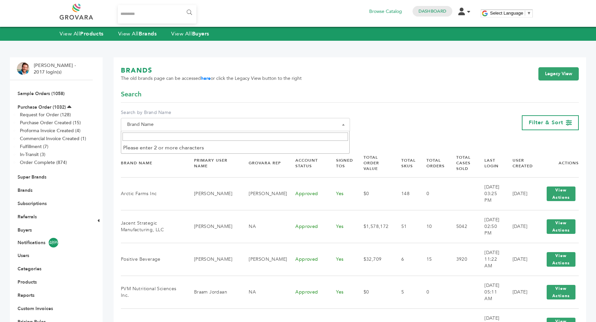
click at [210, 124] on span "Brand Name" at bounding box center [235, 124] width 222 height 9
click at [206, 134] on input "Search" at bounding box center [235, 136] width 226 height 8
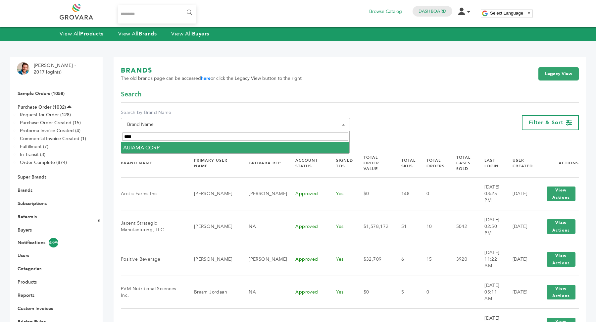
type input "****"
select select "**********"
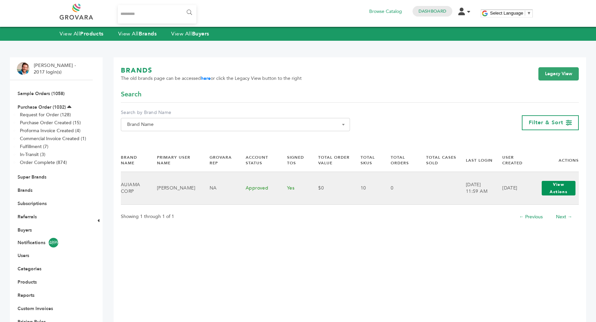
click at [546, 190] on button "View Actions" at bounding box center [559, 188] width 34 height 15
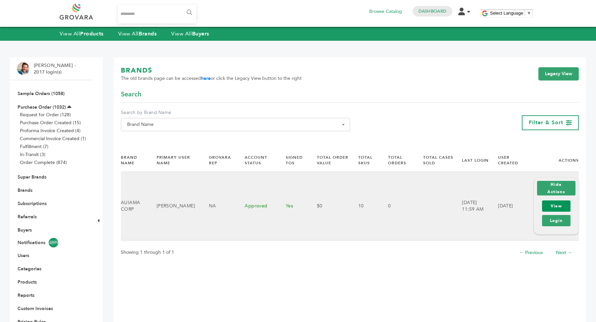
click at [561, 211] on link "View" at bounding box center [556, 205] width 28 height 11
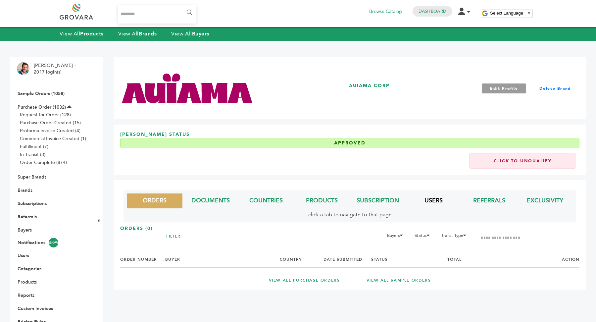
click at [433, 200] on link "USERS" at bounding box center [433, 200] width 18 height 8
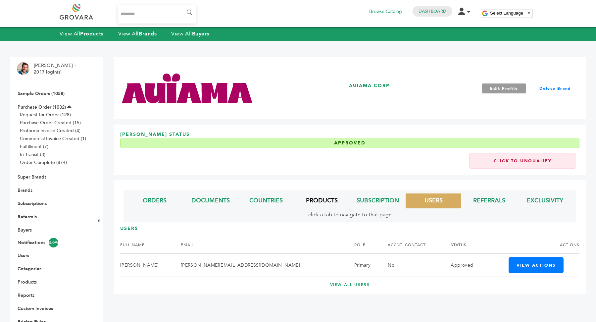
click at [329, 200] on link "PRODUCTS" at bounding box center [322, 200] width 32 height 8
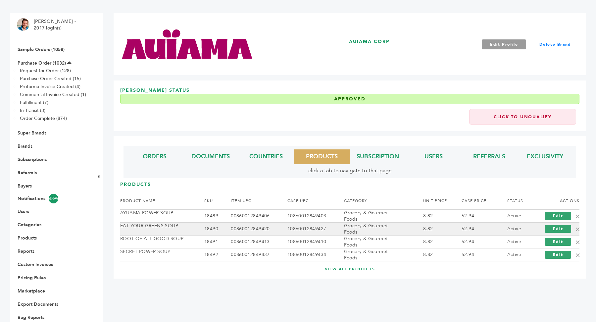
scroll to position [44, 0]
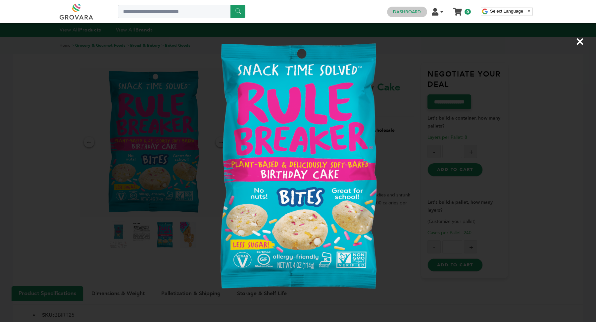
click at [409, 13] on link "Dashboard" at bounding box center [407, 12] width 28 height 6
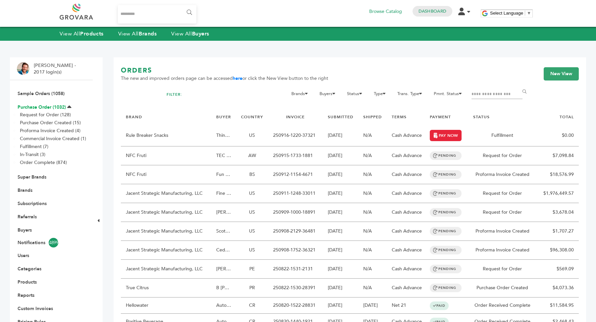
click at [41, 107] on link "Purchase Order (1032)" at bounding box center [42, 107] width 48 height 6
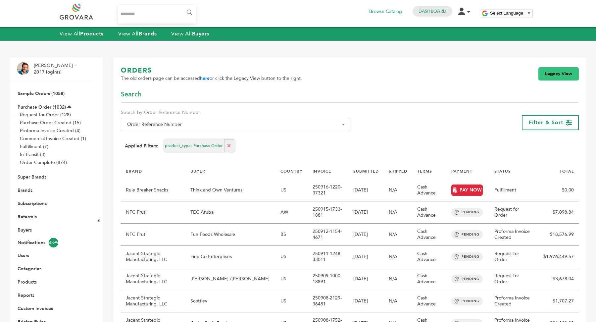
click at [551, 76] on link "Legacy View" at bounding box center [558, 73] width 40 height 13
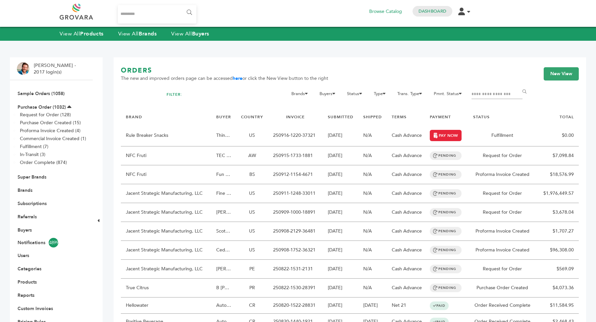
click at [170, 125] on td "Rule Breaker Snacks" at bounding box center [166, 136] width 90 height 22
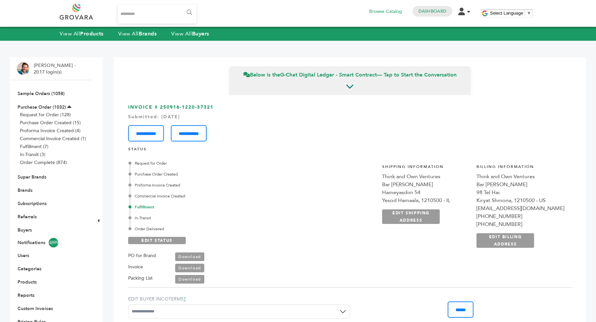
scroll to position [557, 0]
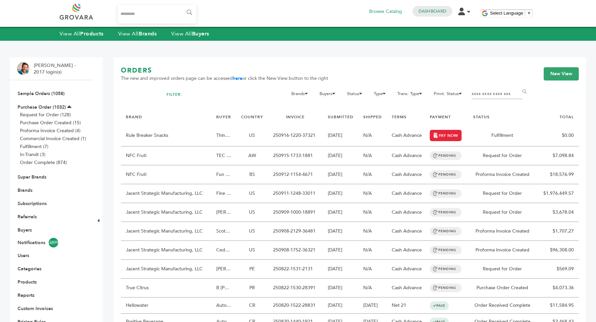
click at [484, 95] on input "Filter by keywords" at bounding box center [496, 94] width 51 height 9
type input "*****"
click at [518, 85] on input "******" at bounding box center [525, 91] width 15 height 13
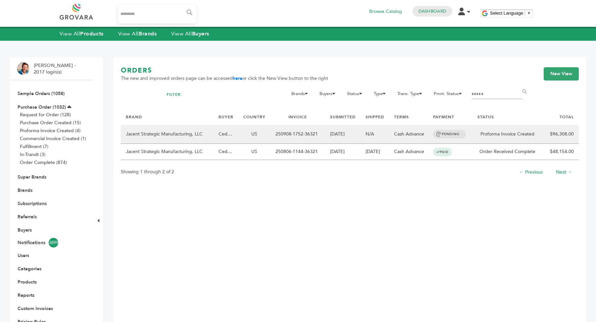
click at [522, 137] on td "Proforma Invoice Created" at bounding box center [507, 134] width 70 height 19
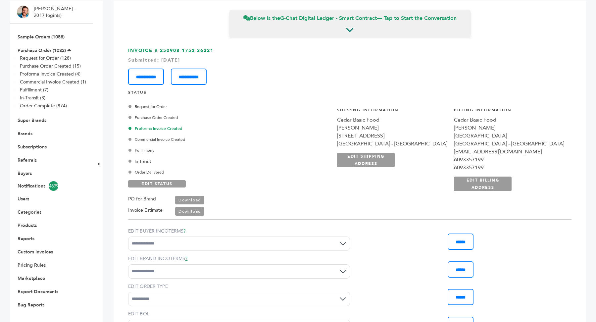
scroll to position [57, 0]
click at [193, 210] on link "Download" at bounding box center [189, 211] width 29 height 9
